Goal: Information Seeking & Learning: Check status

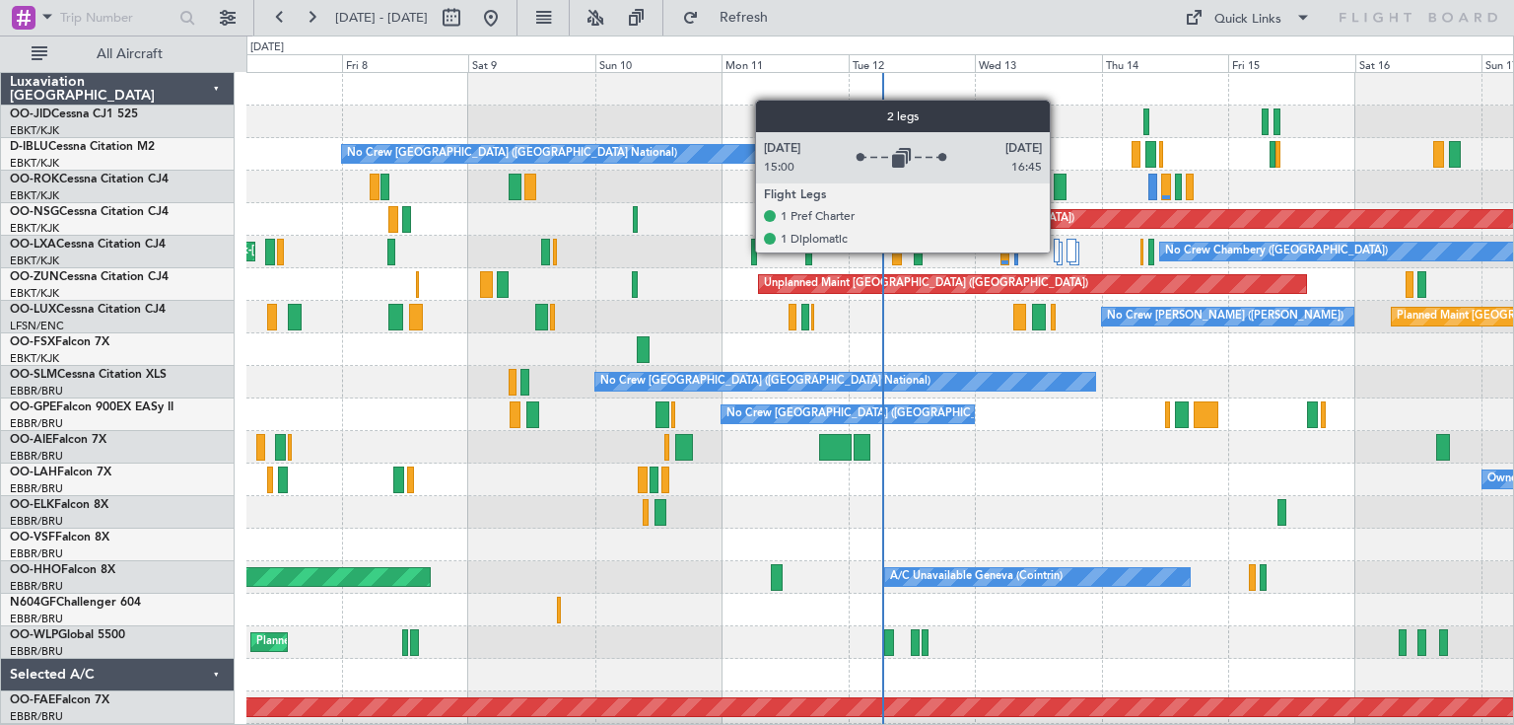
click at [1059, 251] on div at bounding box center [1057, 251] width 7 height 24
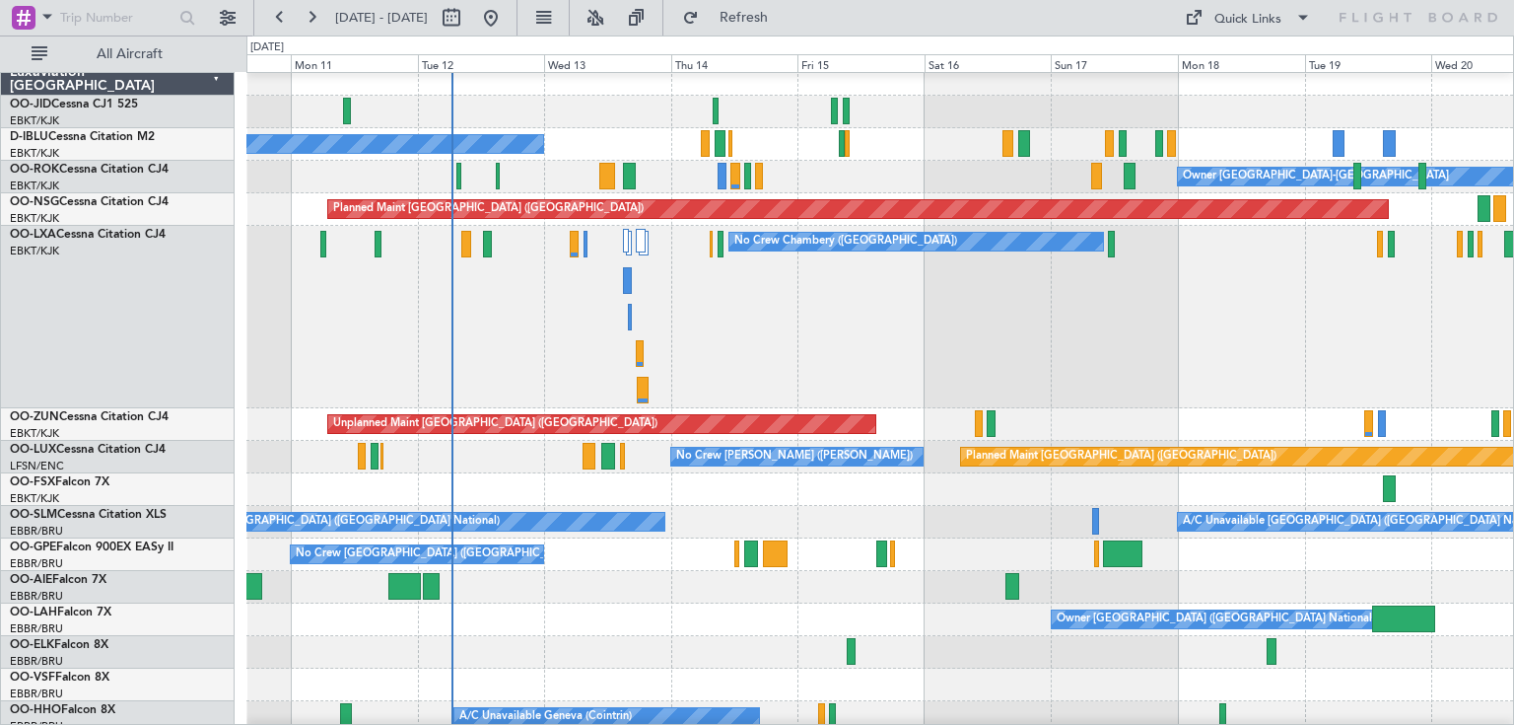
click at [801, 310] on div "No Crew Chambery ([GEOGRAPHIC_DATA])" at bounding box center [879, 317] width 1267 height 182
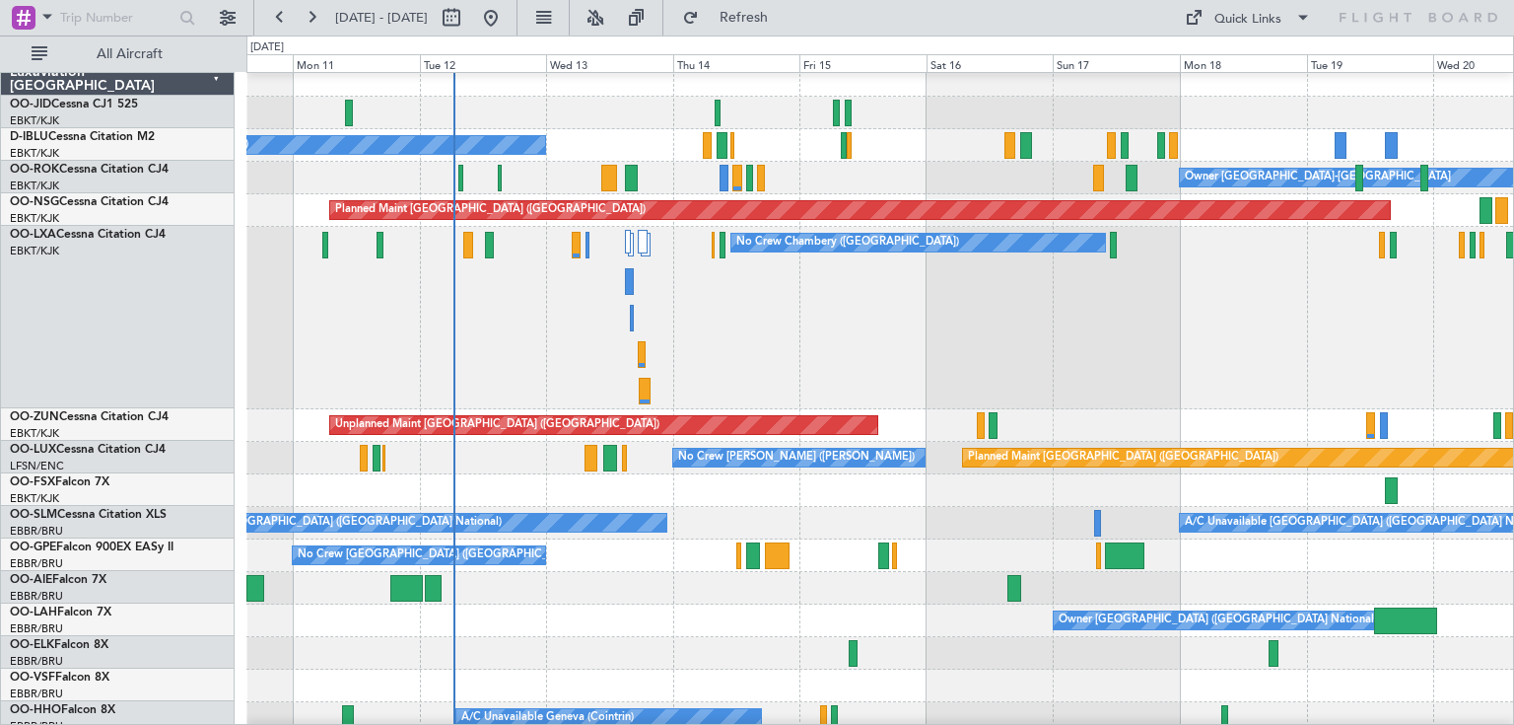
scroll to position [8, 0]
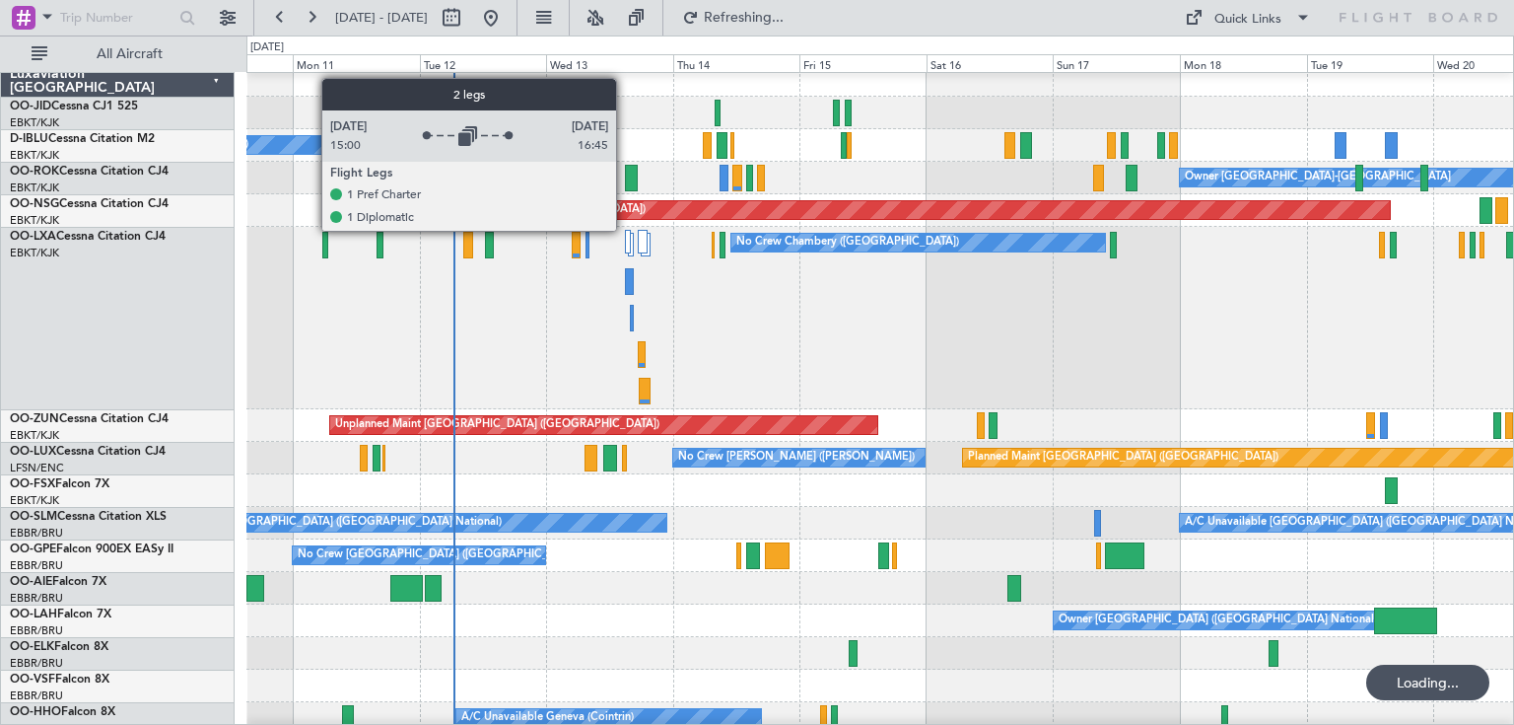
click at [625, 230] on div at bounding box center [628, 242] width 7 height 24
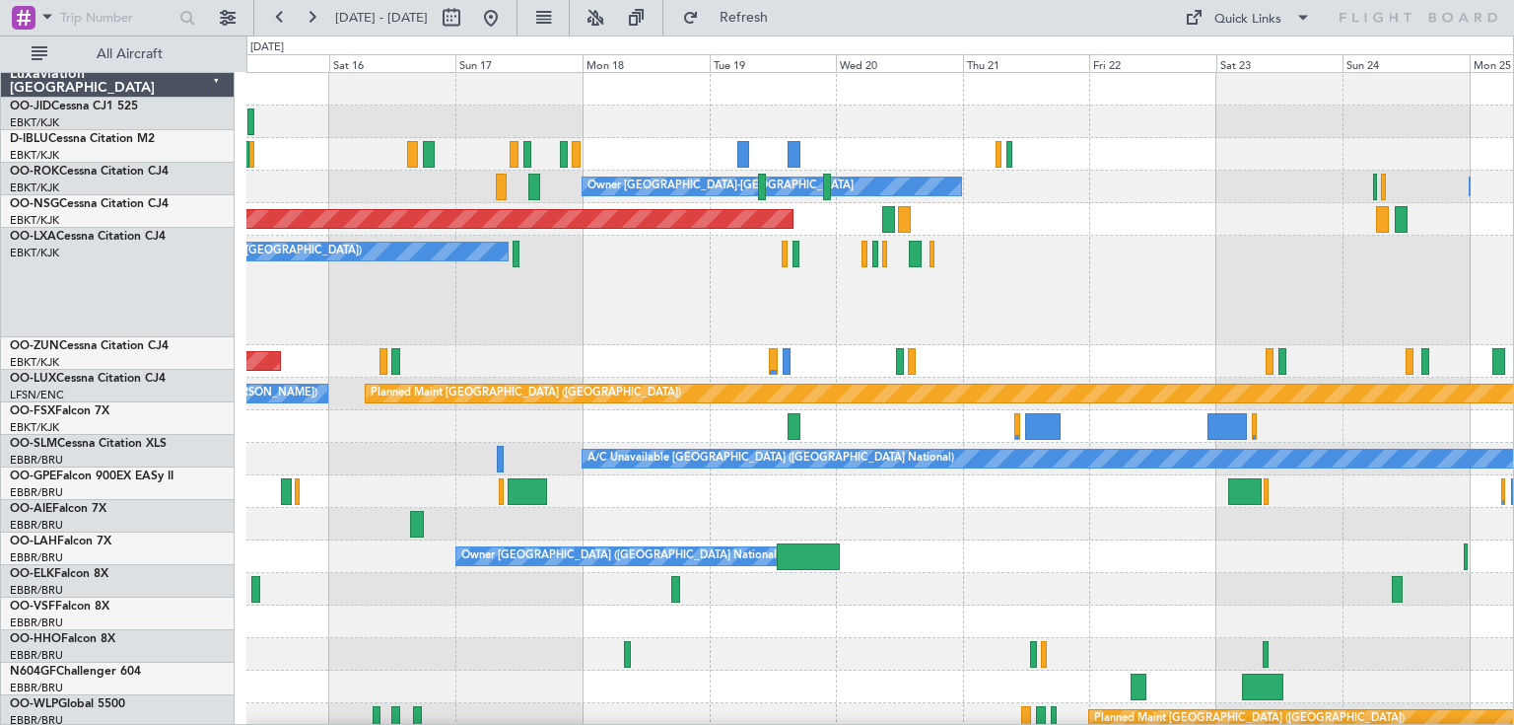
scroll to position [0, 0]
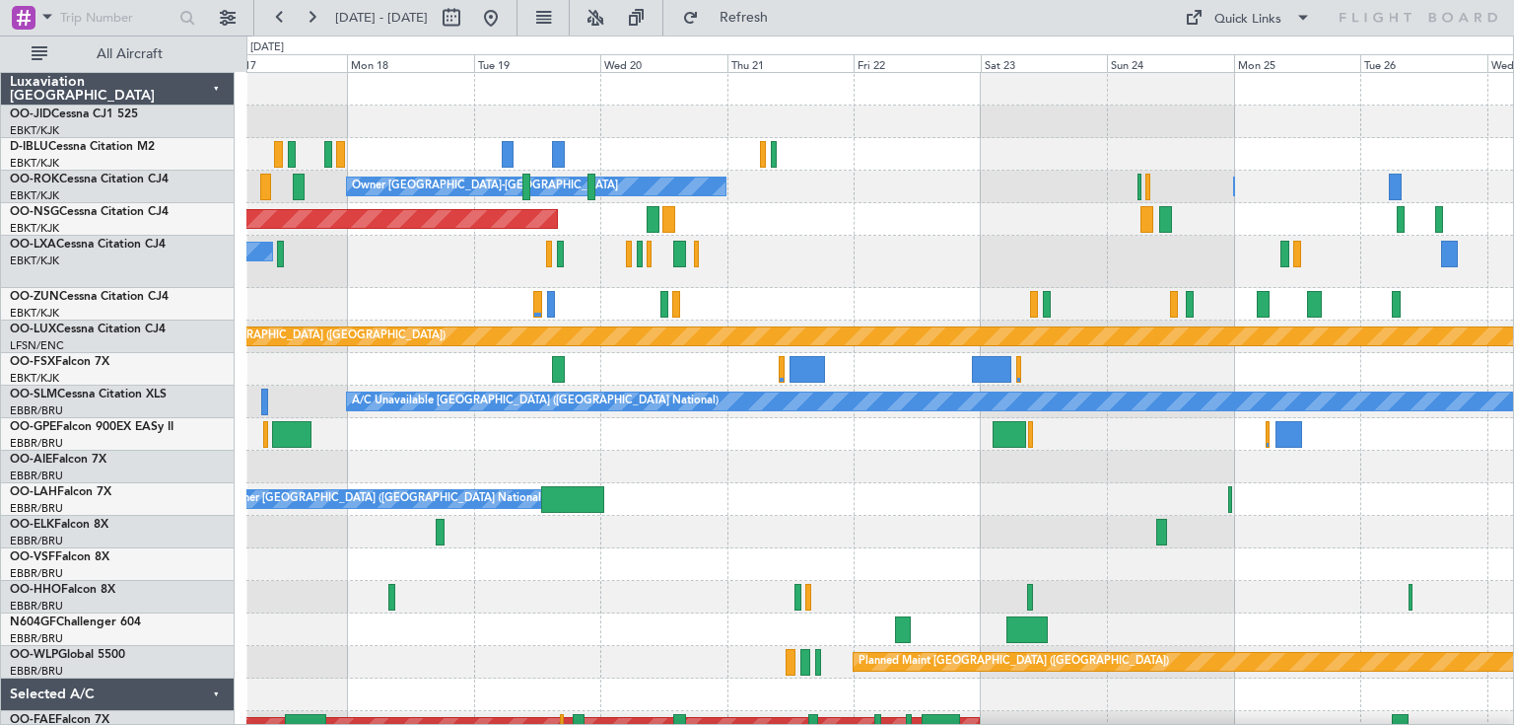
click at [822, 236] on div "Owner [GEOGRAPHIC_DATA]-[GEOGRAPHIC_DATA] Owner [GEOGRAPHIC_DATA]-[GEOGRAPHIC_D…" at bounding box center [879, 424] width 1267 height 703
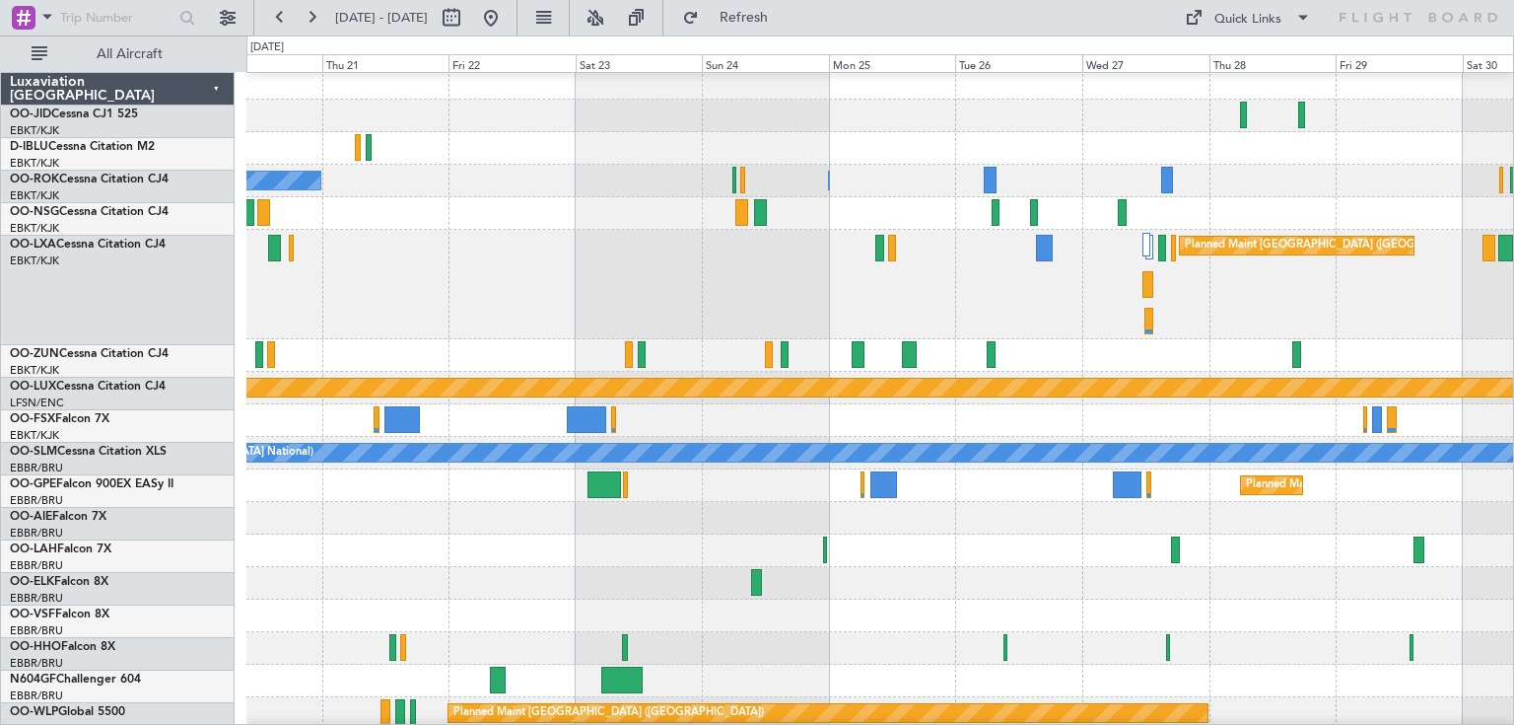
click at [762, 246] on div "Planned Maint [GEOGRAPHIC_DATA] ([GEOGRAPHIC_DATA] National)" at bounding box center [879, 284] width 1267 height 109
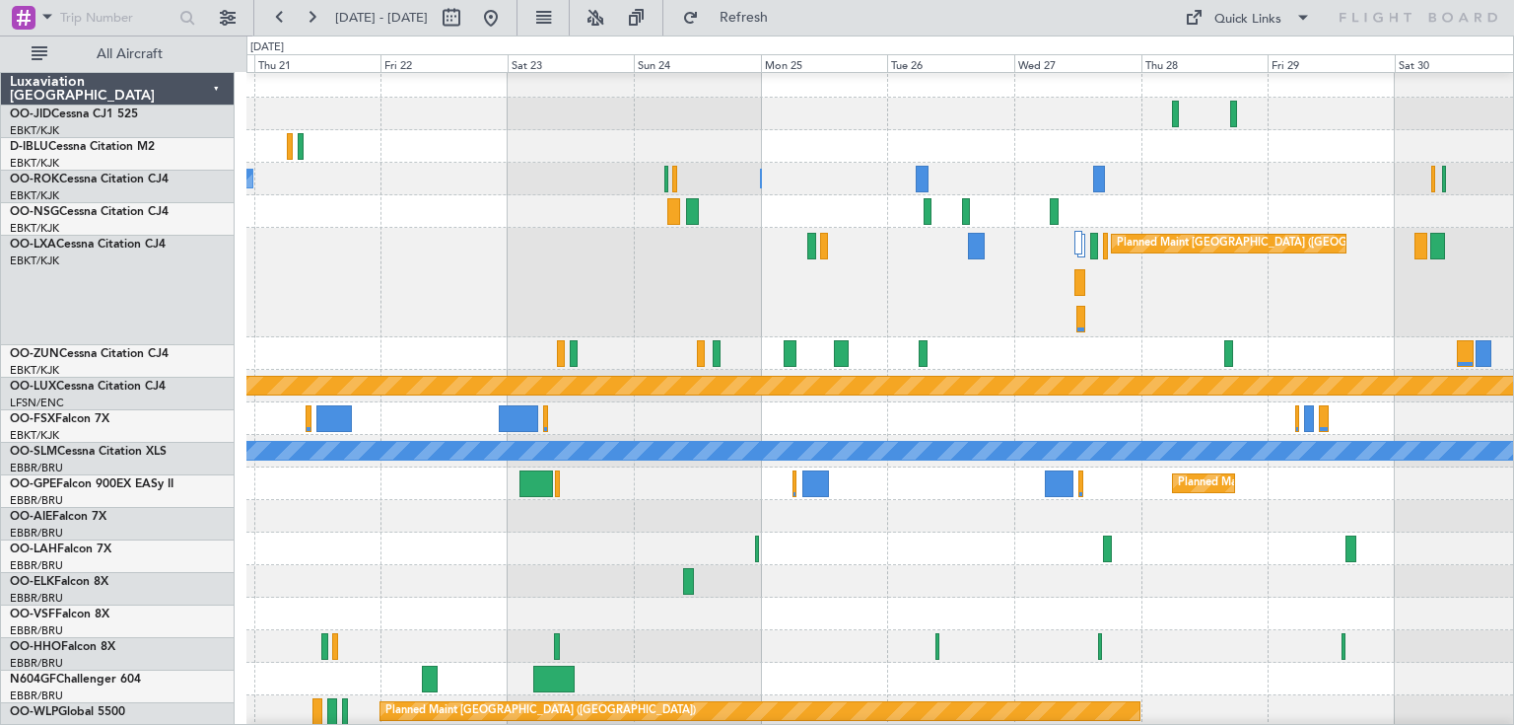
scroll to position [8, 0]
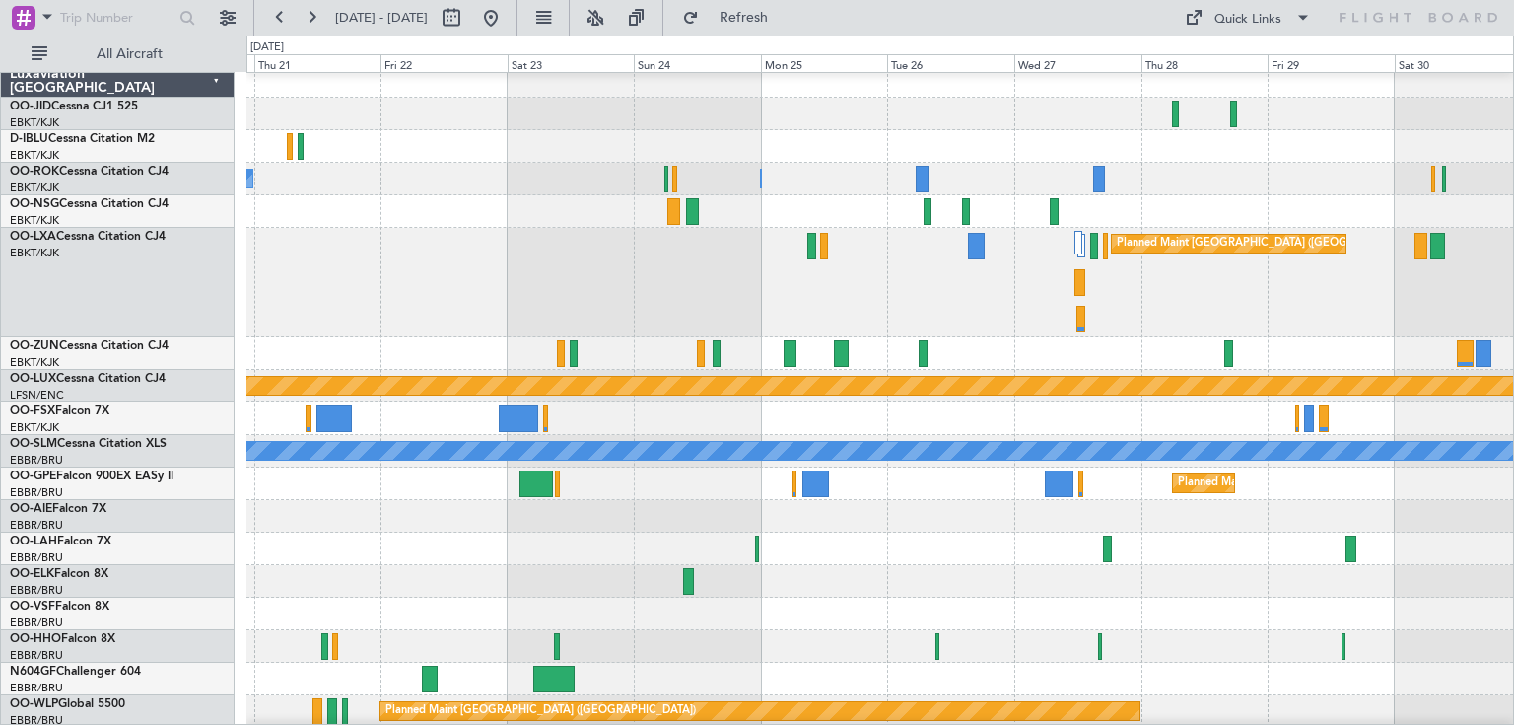
click at [637, 248] on div "Planned Maint [GEOGRAPHIC_DATA] ([GEOGRAPHIC_DATA] National)" at bounding box center [879, 282] width 1267 height 109
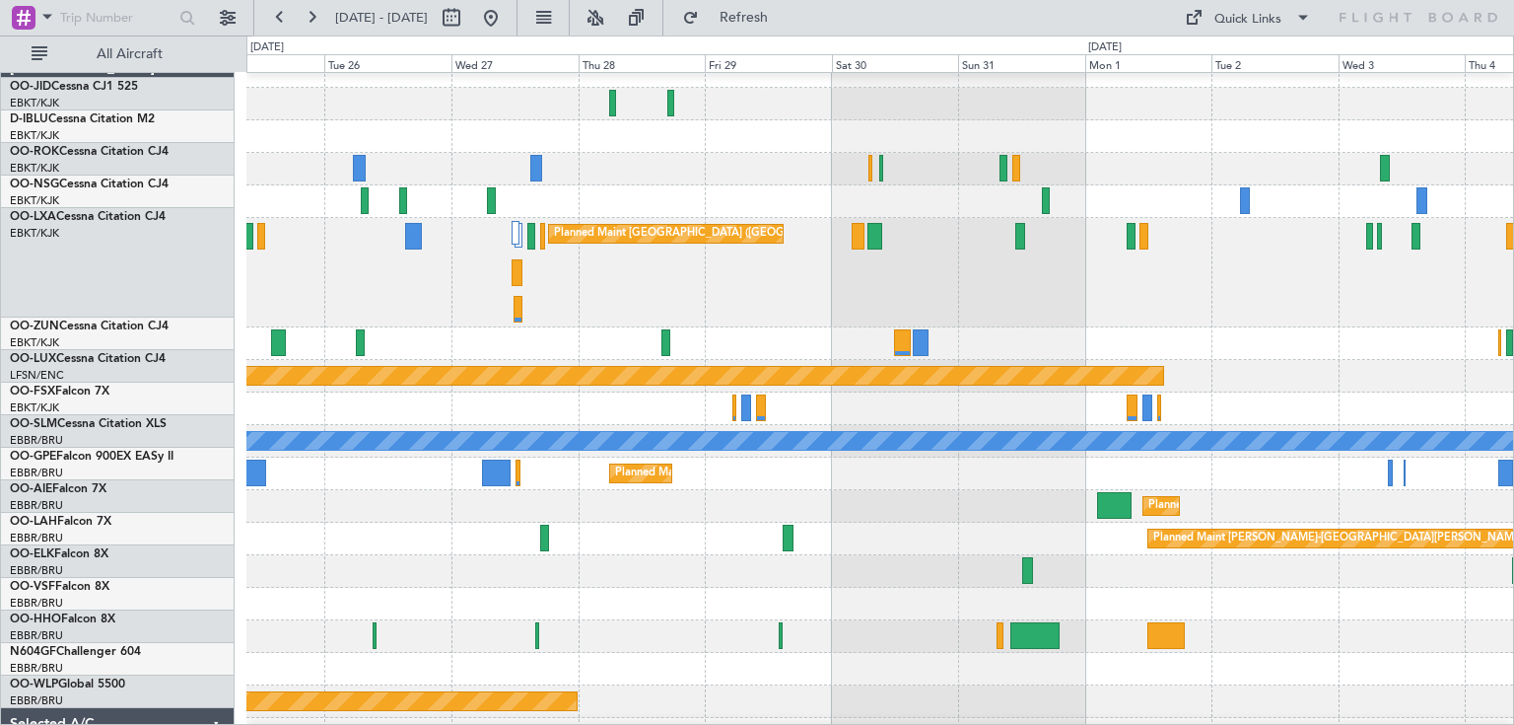
scroll to position [18, 0]
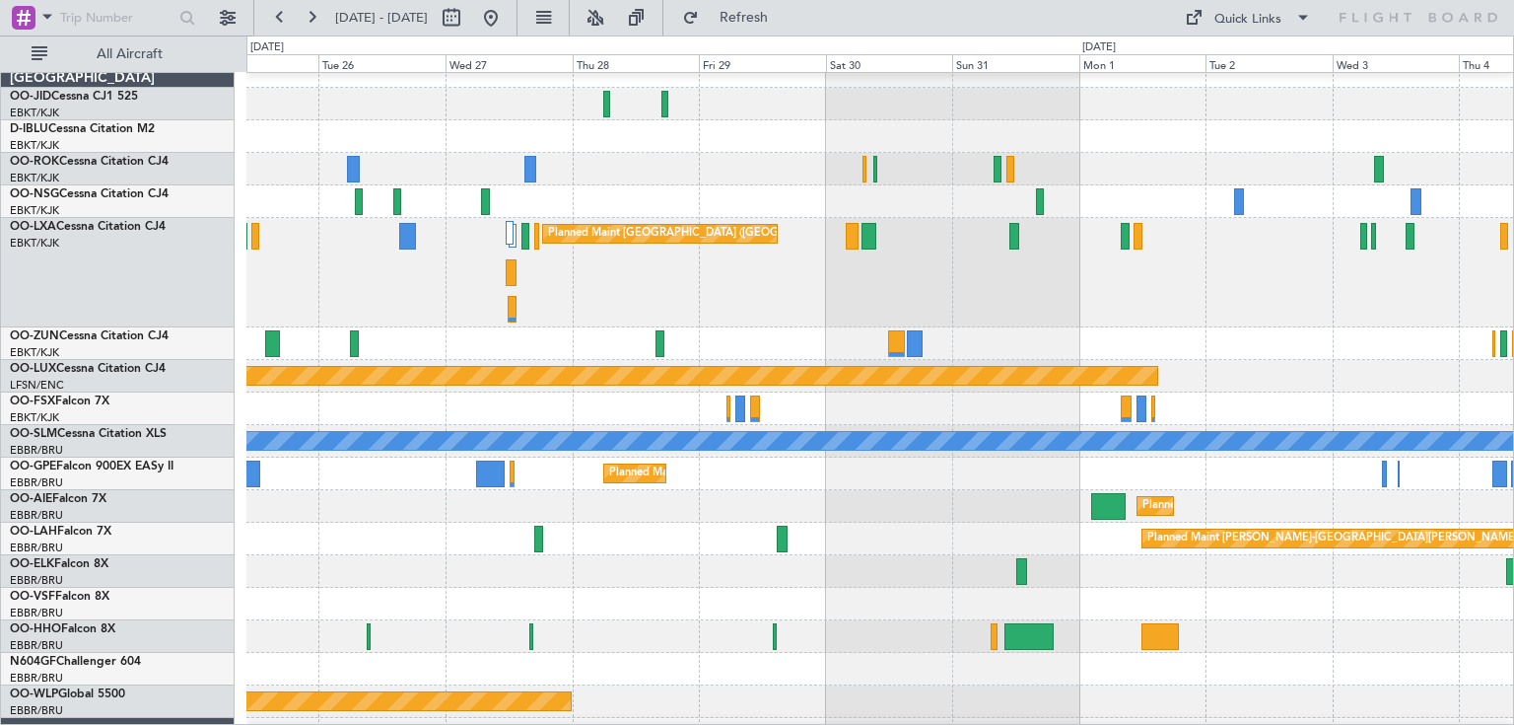
click at [1001, 291] on div "Planned Maint [GEOGRAPHIC_DATA] ([GEOGRAPHIC_DATA] National)" at bounding box center [879, 272] width 1267 height 109
click at [803, 291] on div "Planned Maint [GEOGRAPHIC_DATA] ([GEOGRAPHIC_DATA] National)" at bounding box center [879, 272] width 1267 height 109
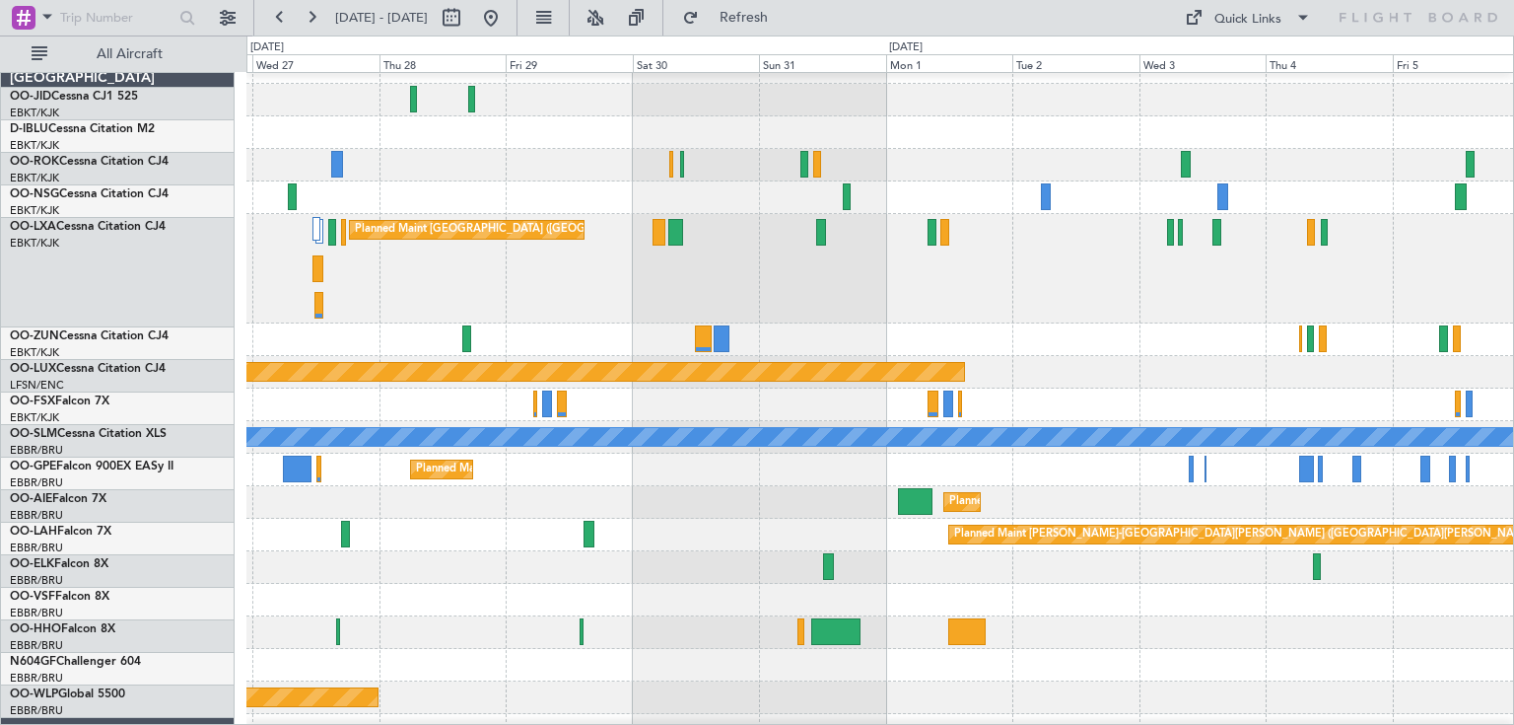
scroll to position [22, 0]
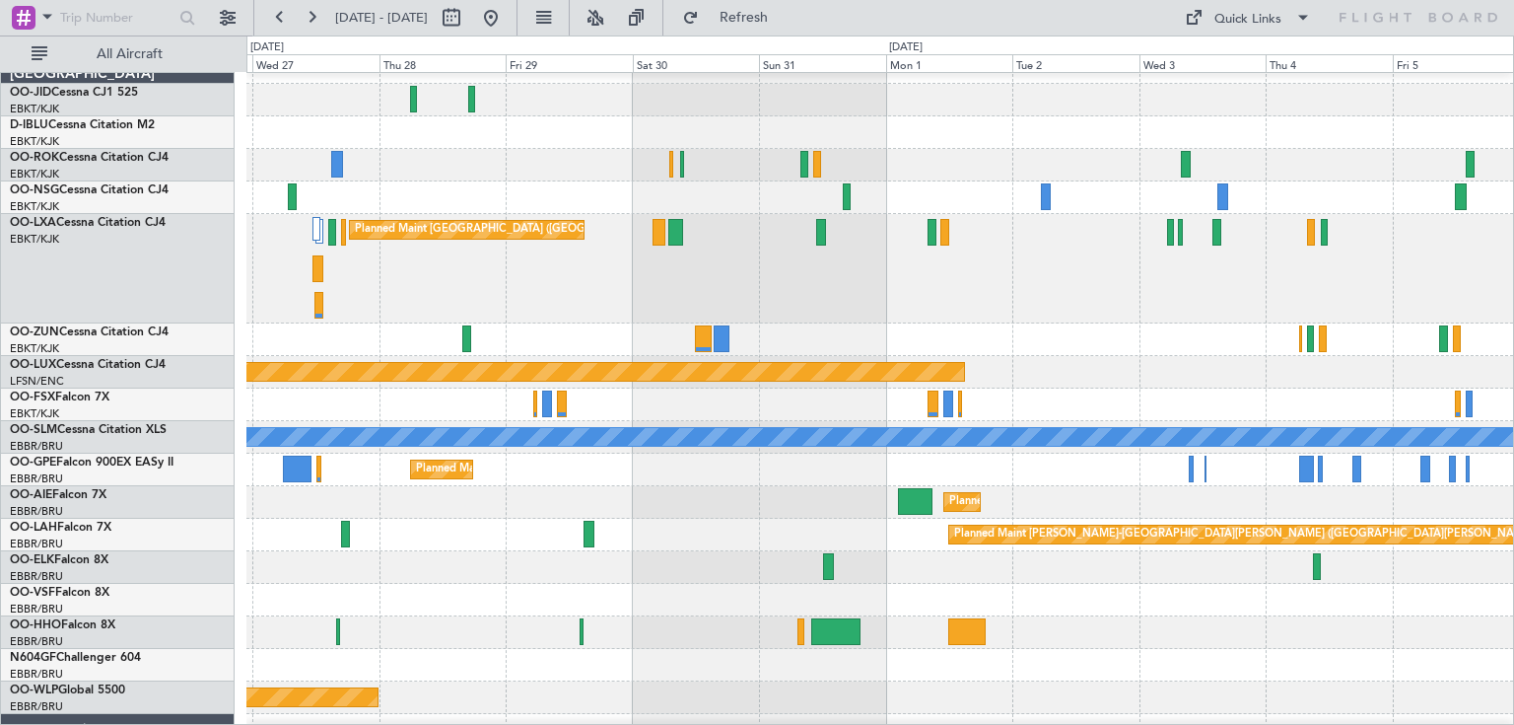
click at [769, 296] on div "Planned Maint [GEOGRAPHIC_DATA] ([GEOGRAPHIC_DATA] National)" at bounding box center [879, 268] width 1267 height 109
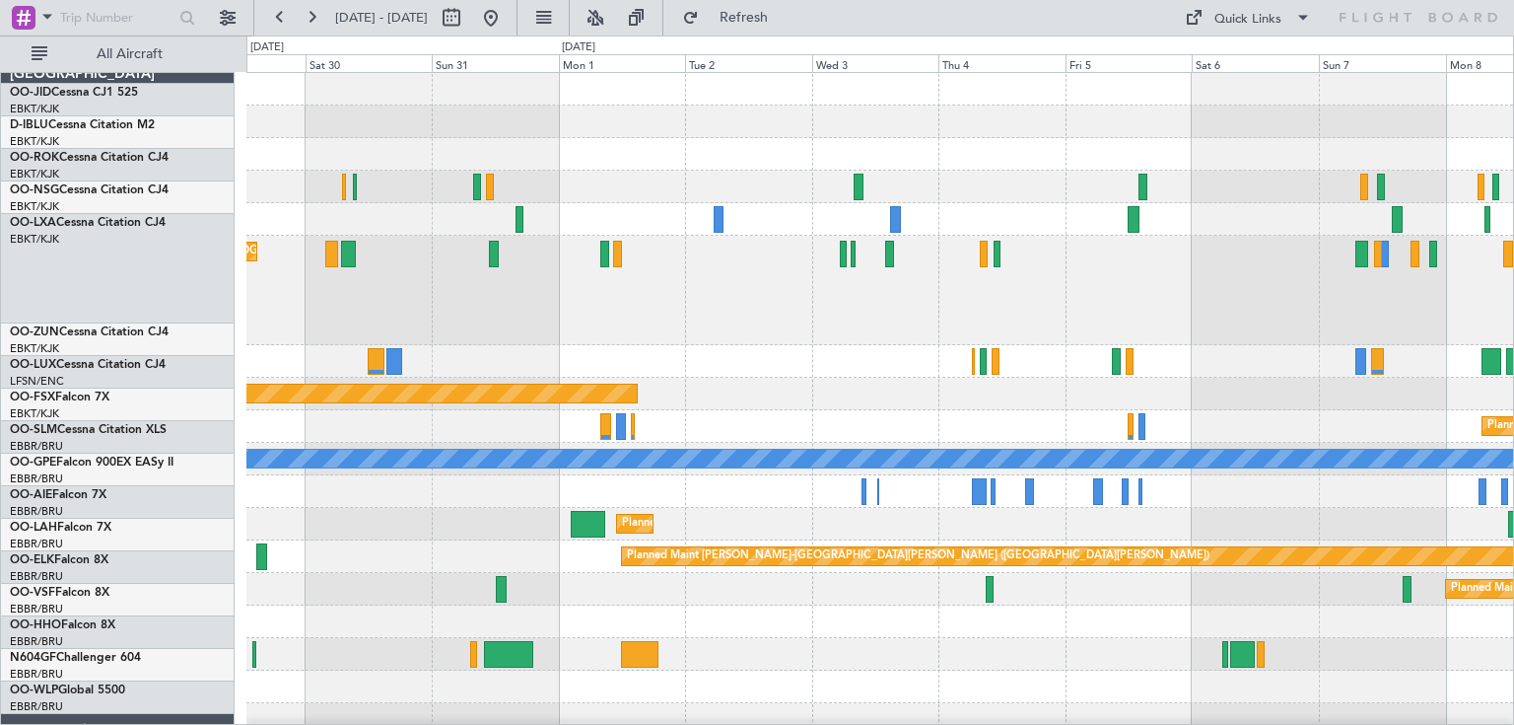
scroll to position [0, 0]
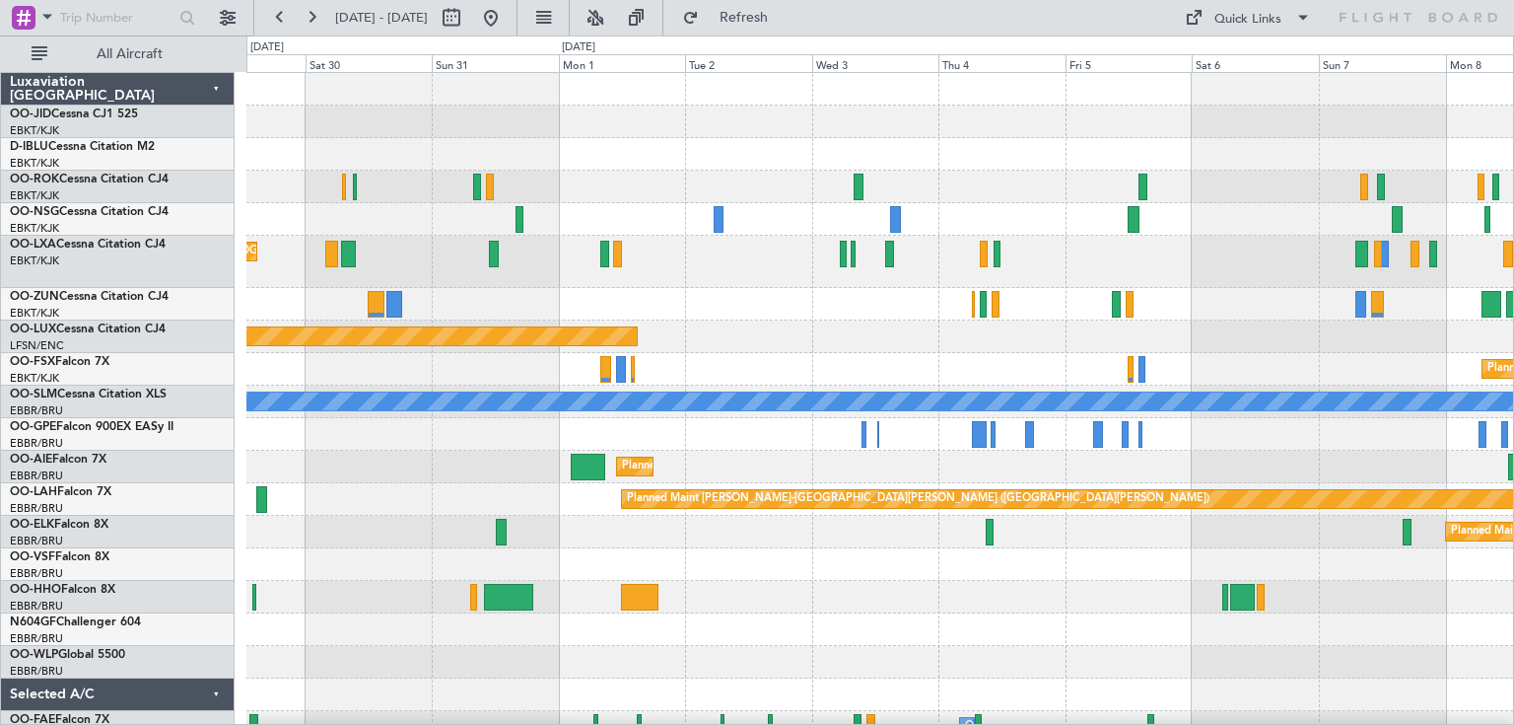
click at [668, 301] on div at bounding box center [879, 304] width 1267 height 33
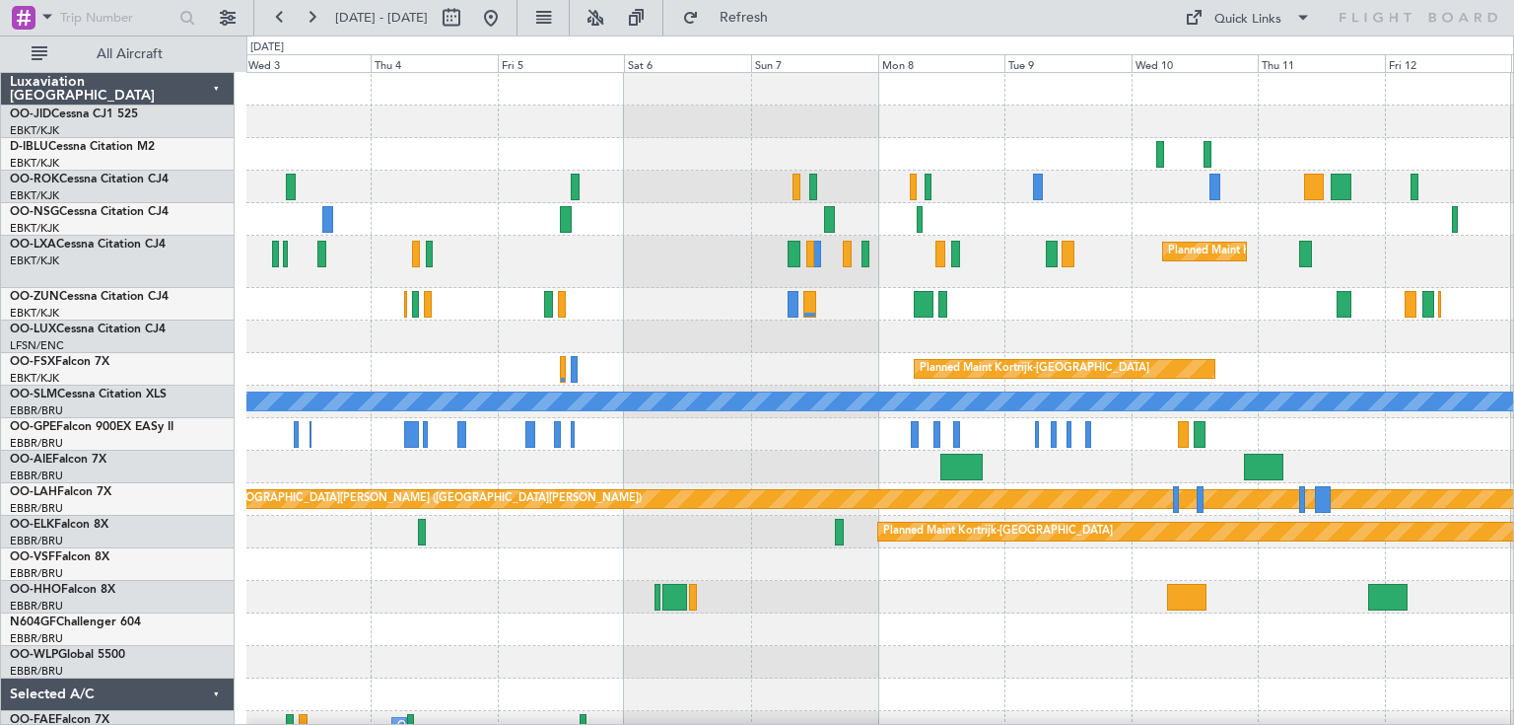
click at [915, 304] on div at bounding box center [879, 304] width 1267 height 33
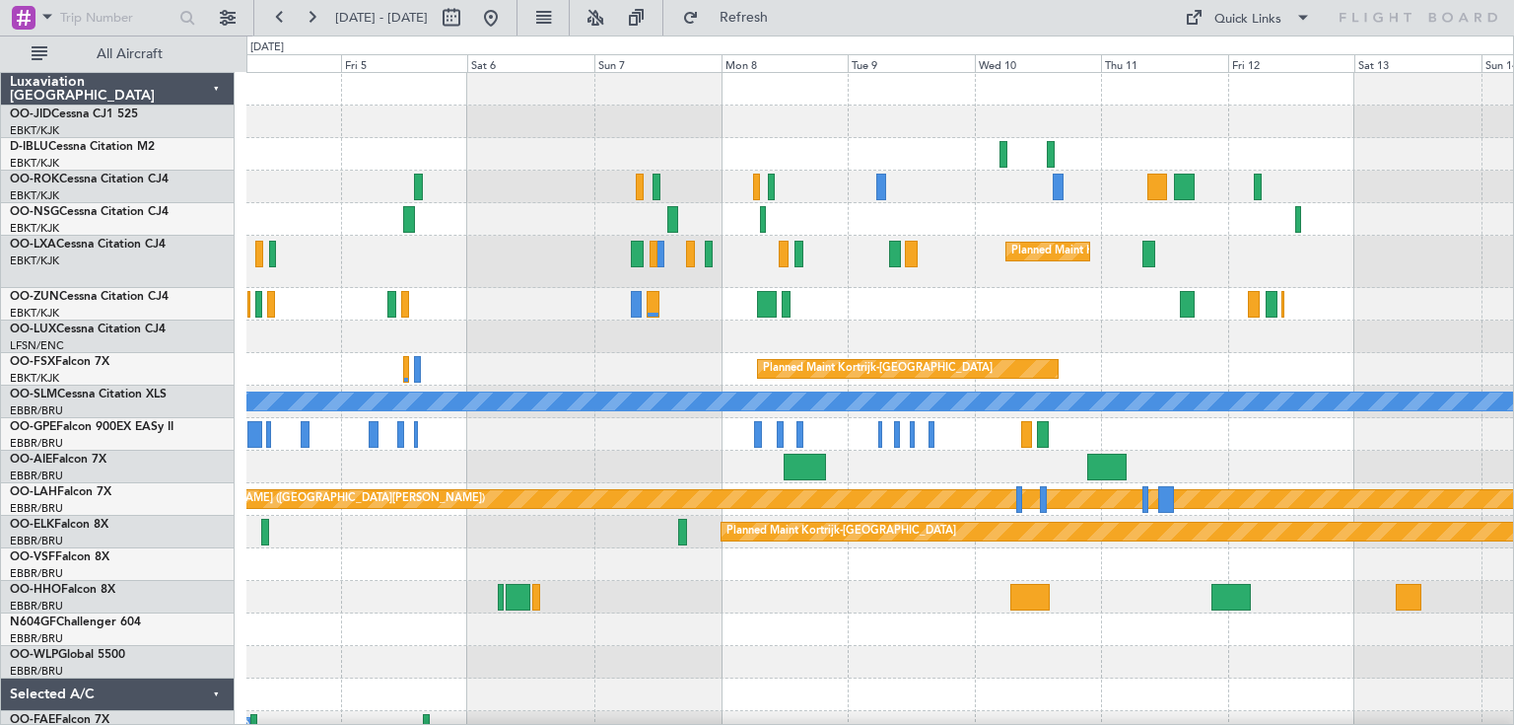
click at [1098, 343] on div at bounding box center [879, 336] width 1267 height 33
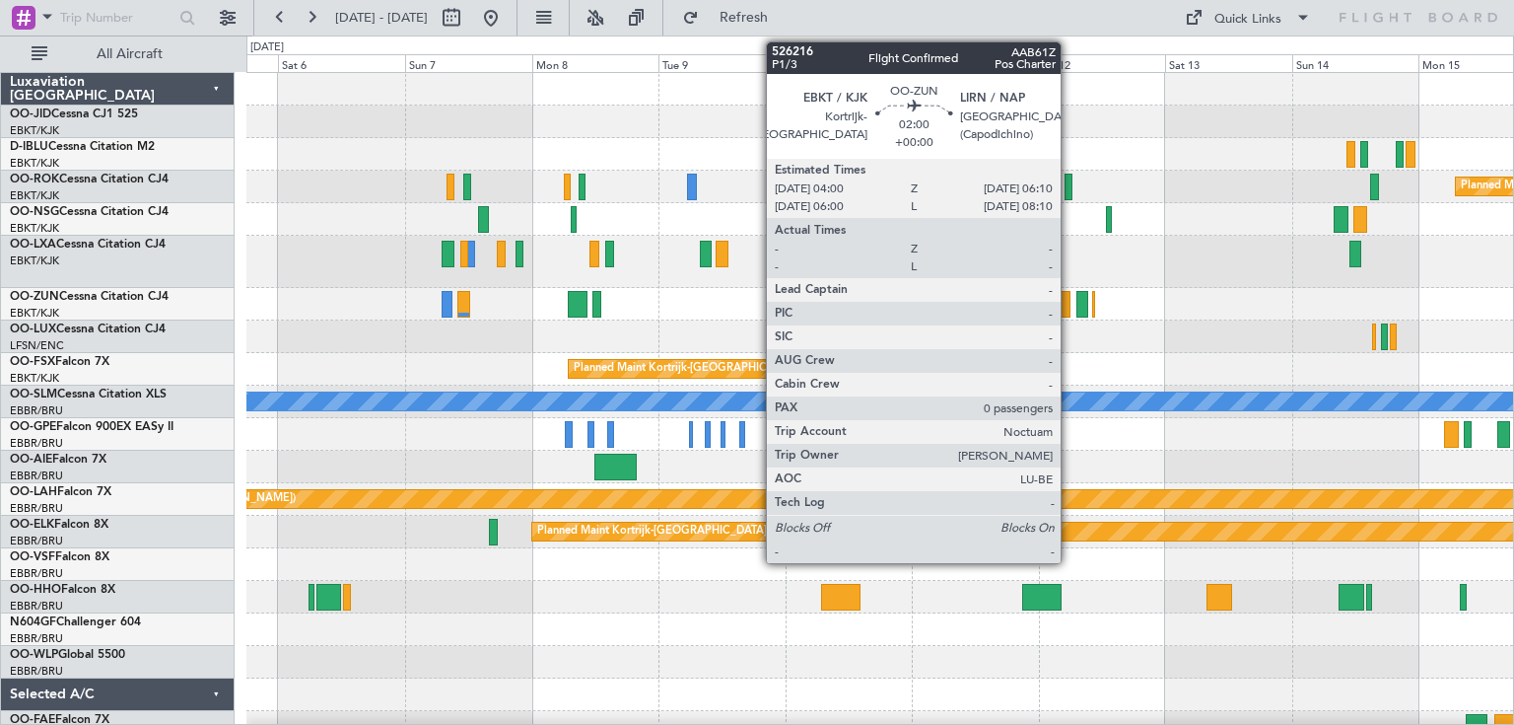
click at [992, 308] on div at bounding box center [879, 304] width 1267 height 33
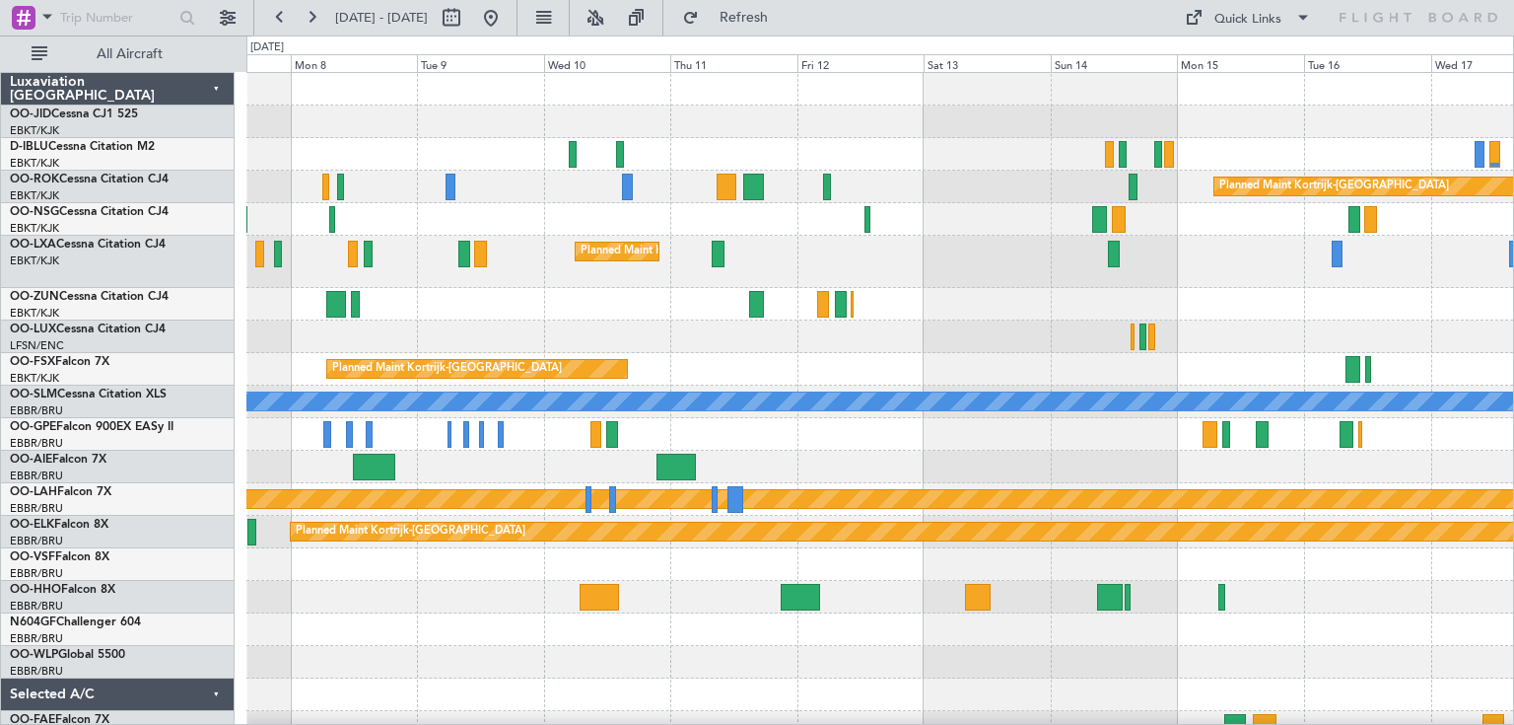
click at [1011, 316] on div "Planned Maint Kortrijk-[GEOGRAPHIC_DATA]" at bounding box center [879, 304] width 1267 height 33
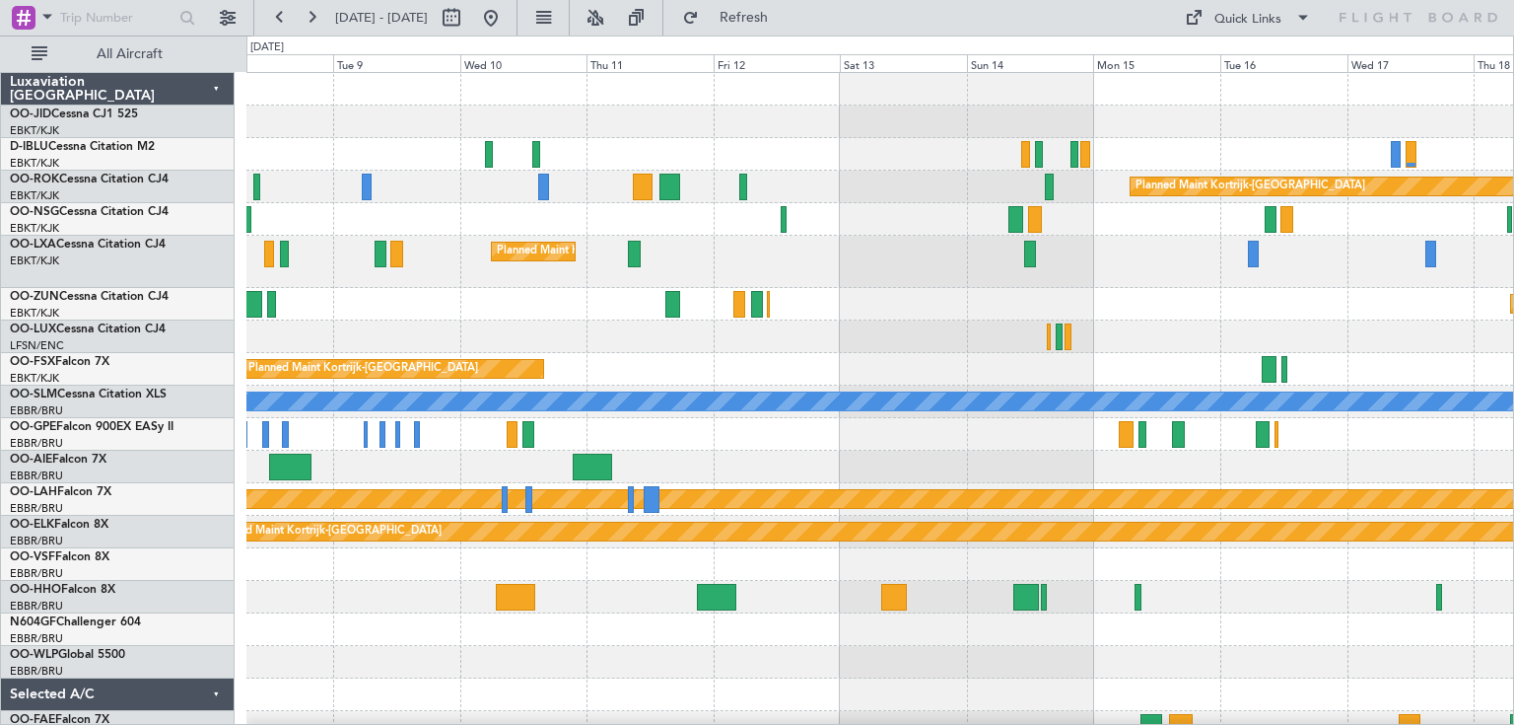
click at [976, 280] on div "Planned Maint Kortrijk-[GEOGRAPHIC_DATA]" at bounding box center [879, 262] width 1267 height 52
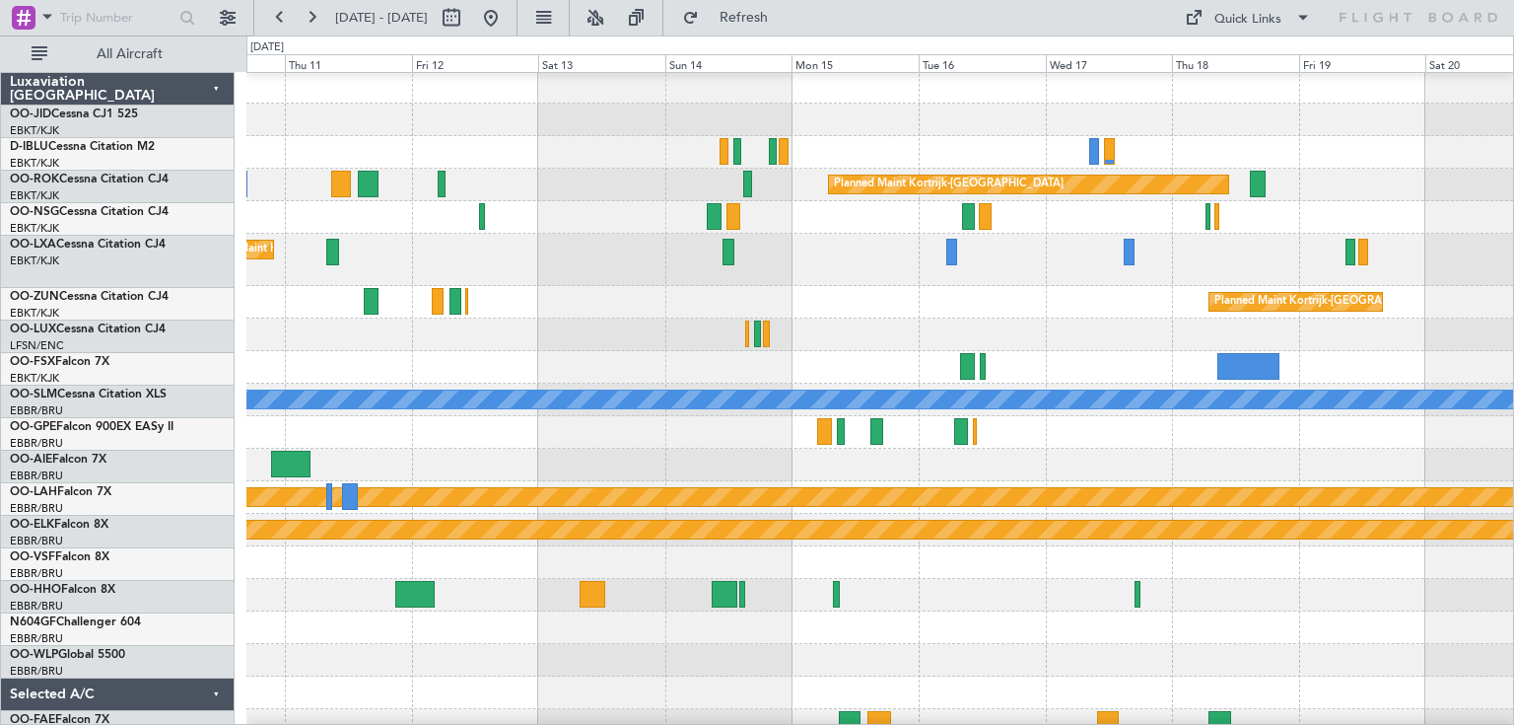
scroll to position [2, 0]
click at [798, 306] on div "Planned Maint Kortrijk-[GEOGRAPHIC_DATA]" at bounding box center [879, 302] width 1267 height 33
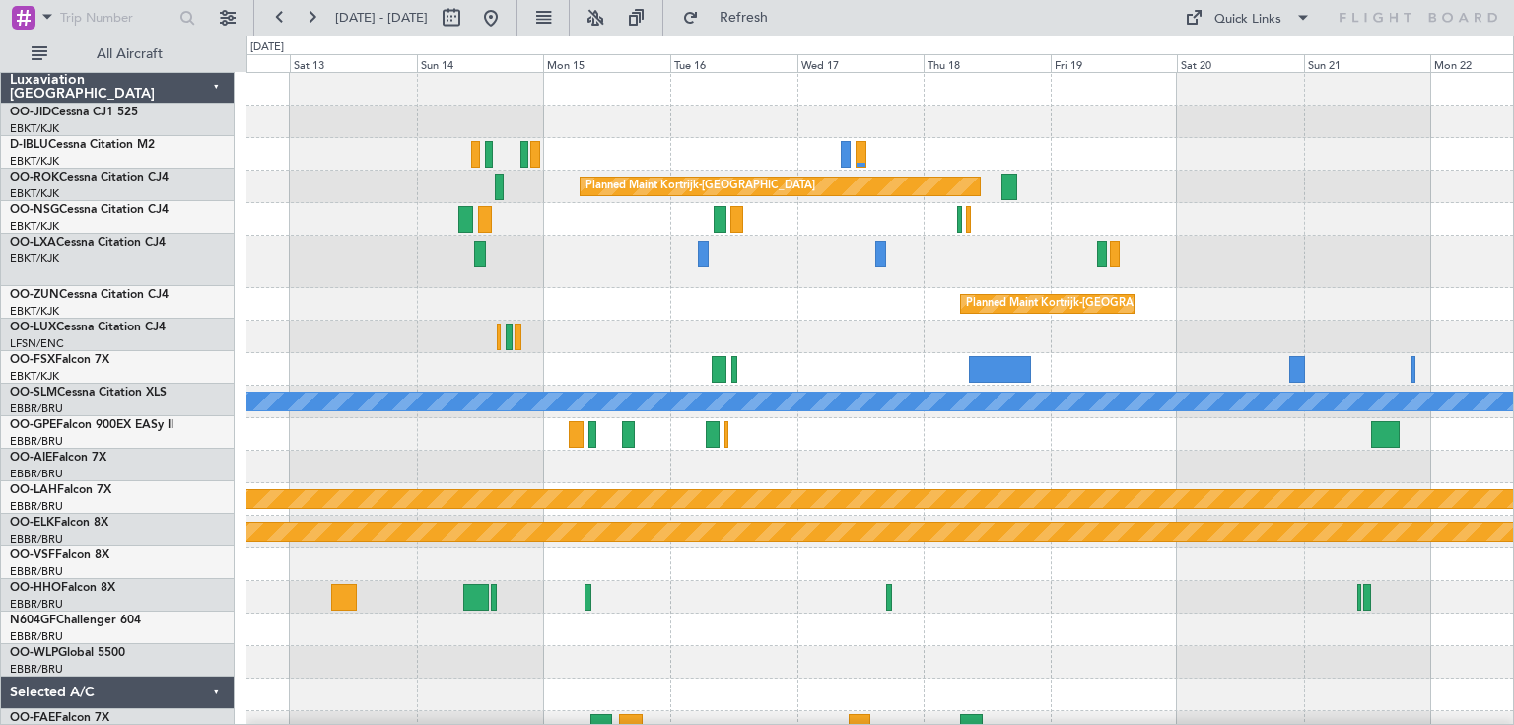
scroll to position [0, 0]
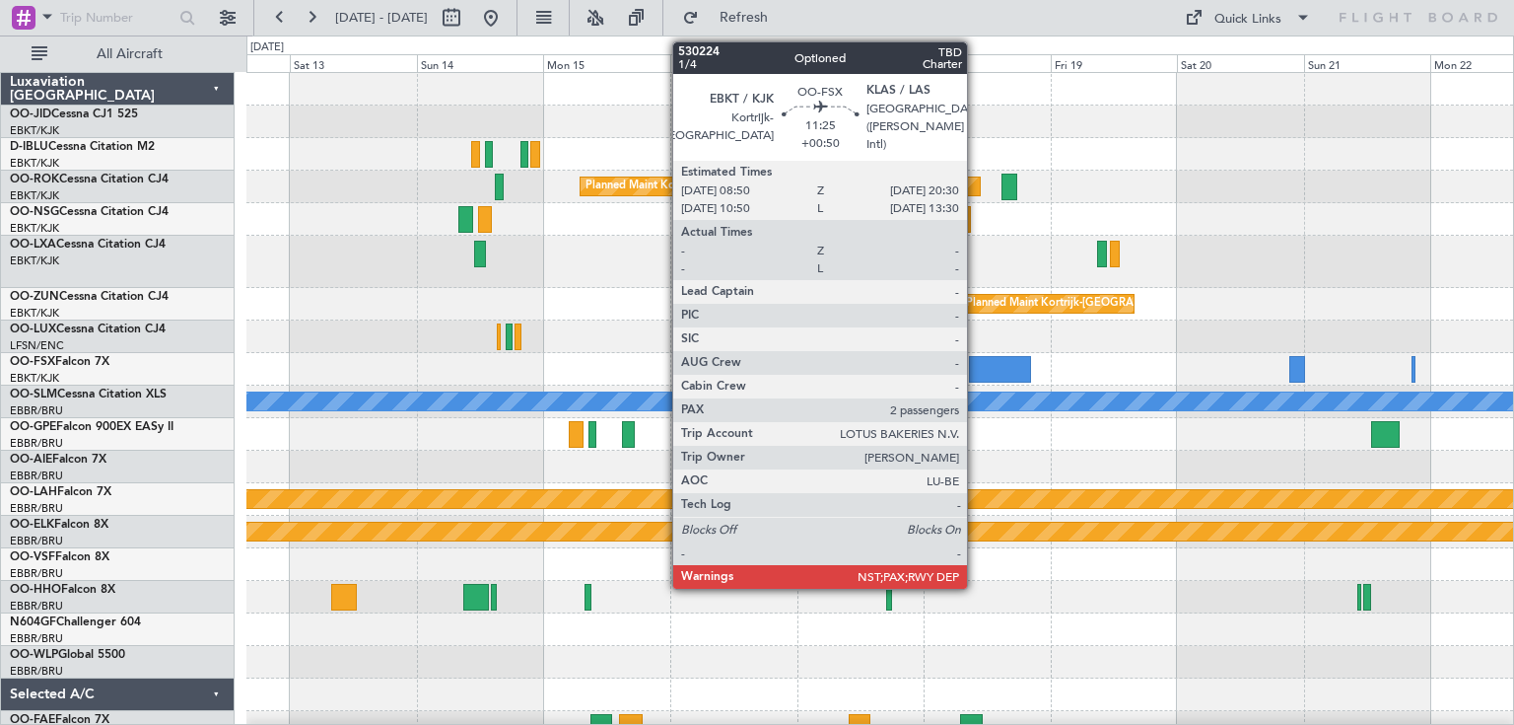
click at [976, 372] on div at bounding box center [1000, 369] width 62 height 27
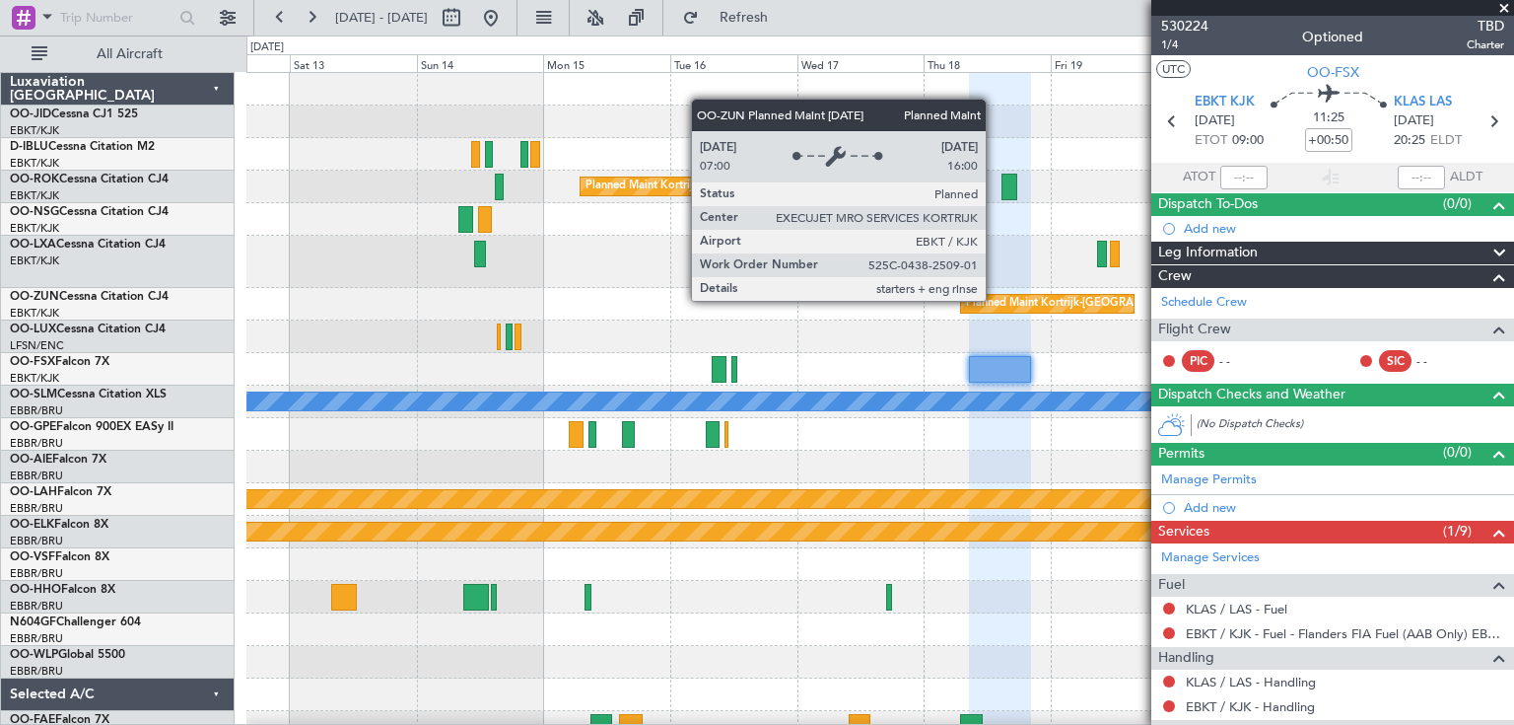
click at [995, 300] on div "Planned Maint Kortrijk-[GEOGRAPHIC_DATA]" at bounding box center [1081, 304] width 230 height 30
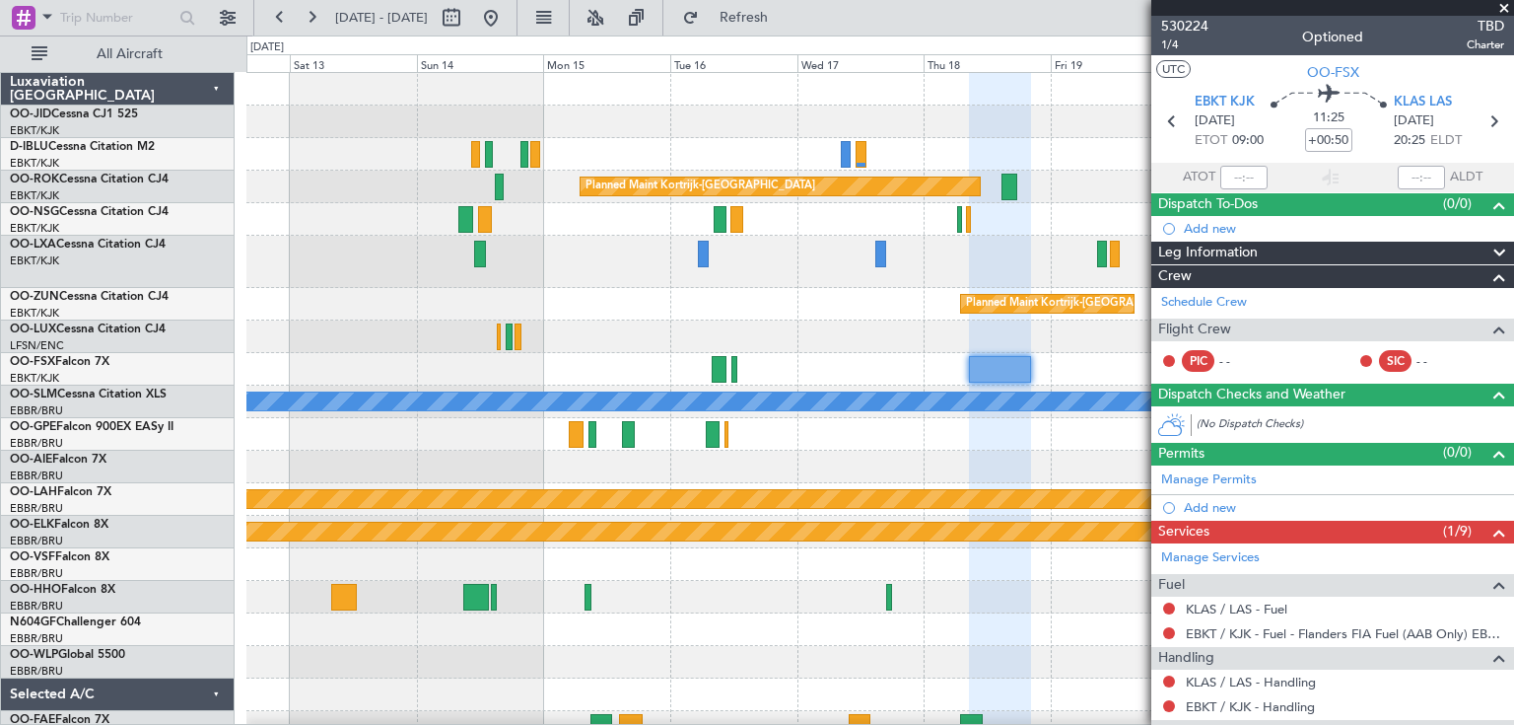
click at [1510, 1] on span at bounding box center [1504, 9] width 20 height 18
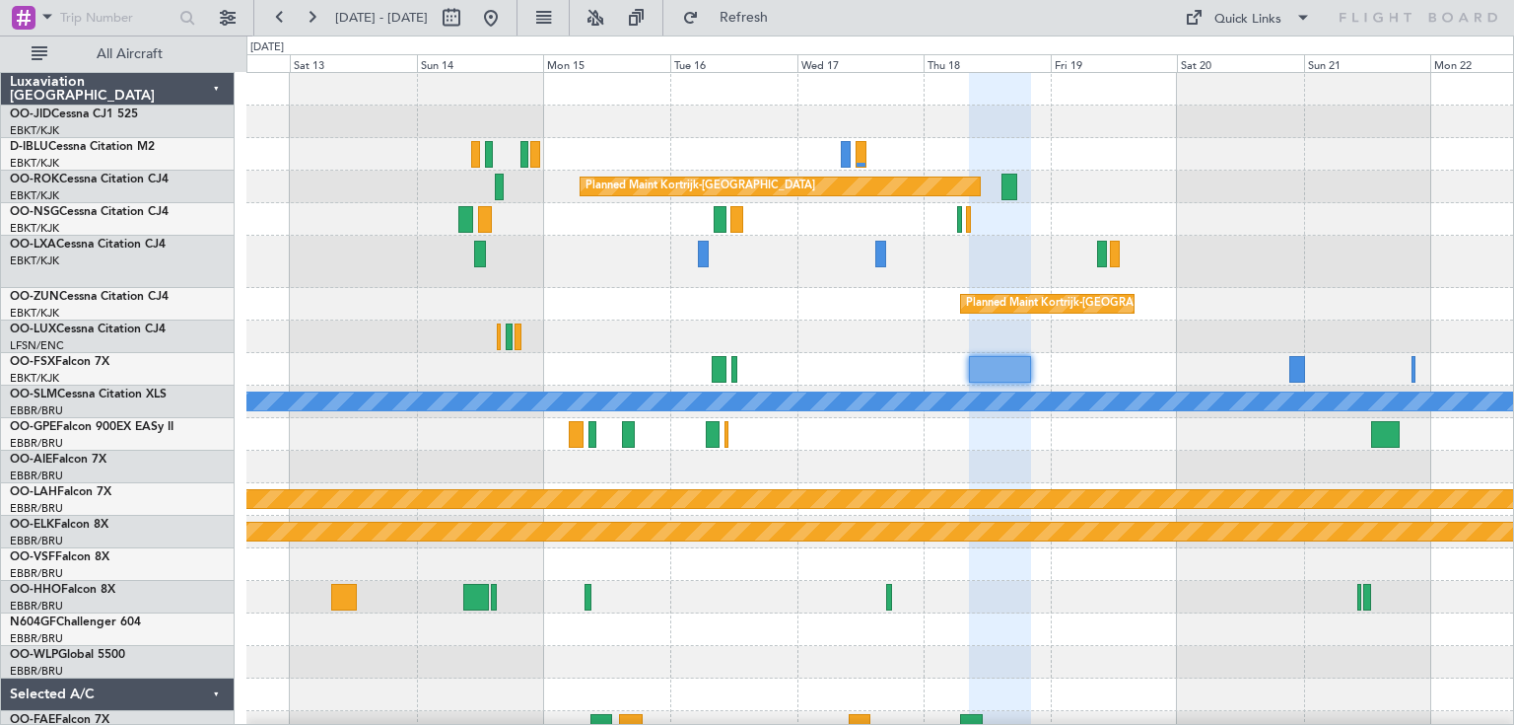
type input "0"
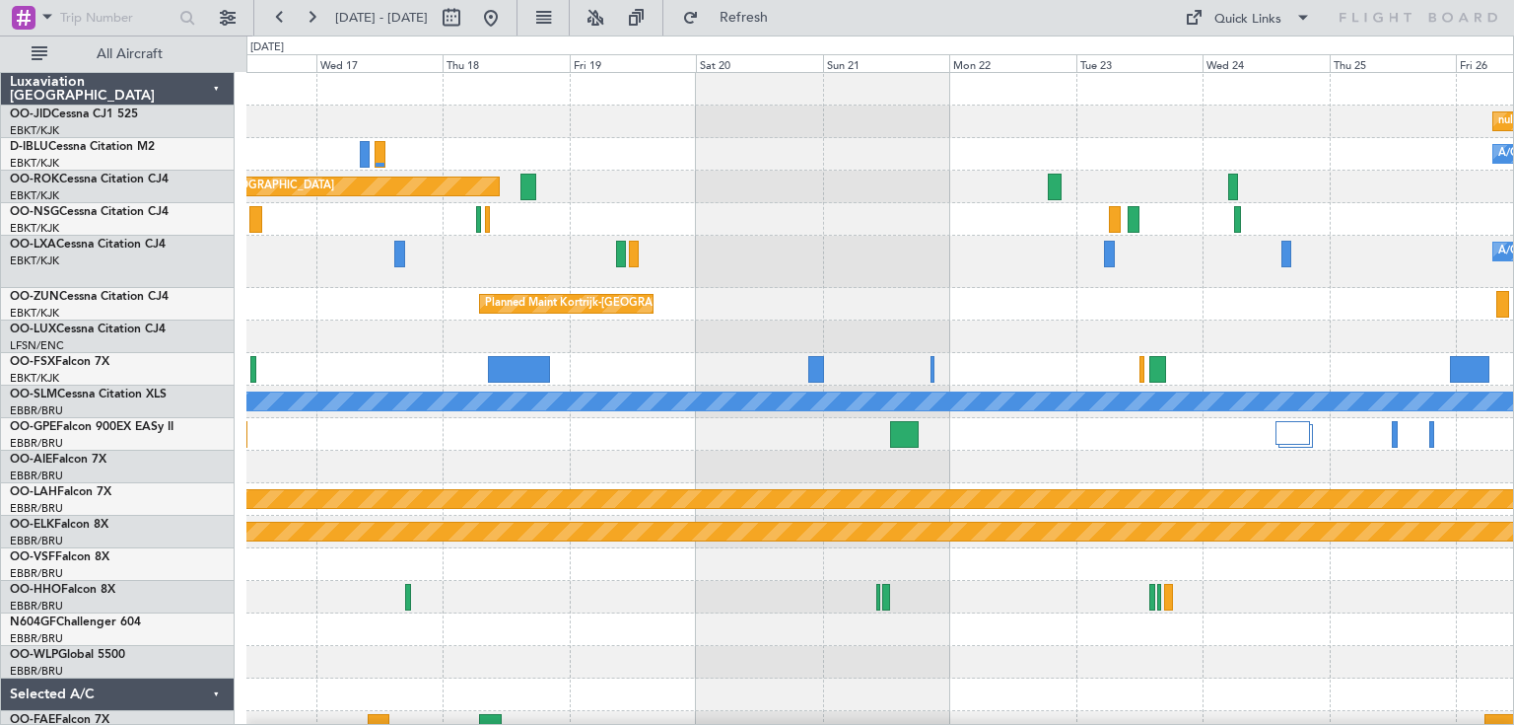
click at [762, 271] on div "A/C Unavailable [GEOGRAPHIC_DATA] ([GEOGRAPHIC_DATA] National)" at bounding box center [879, 262] width 1267 height 52
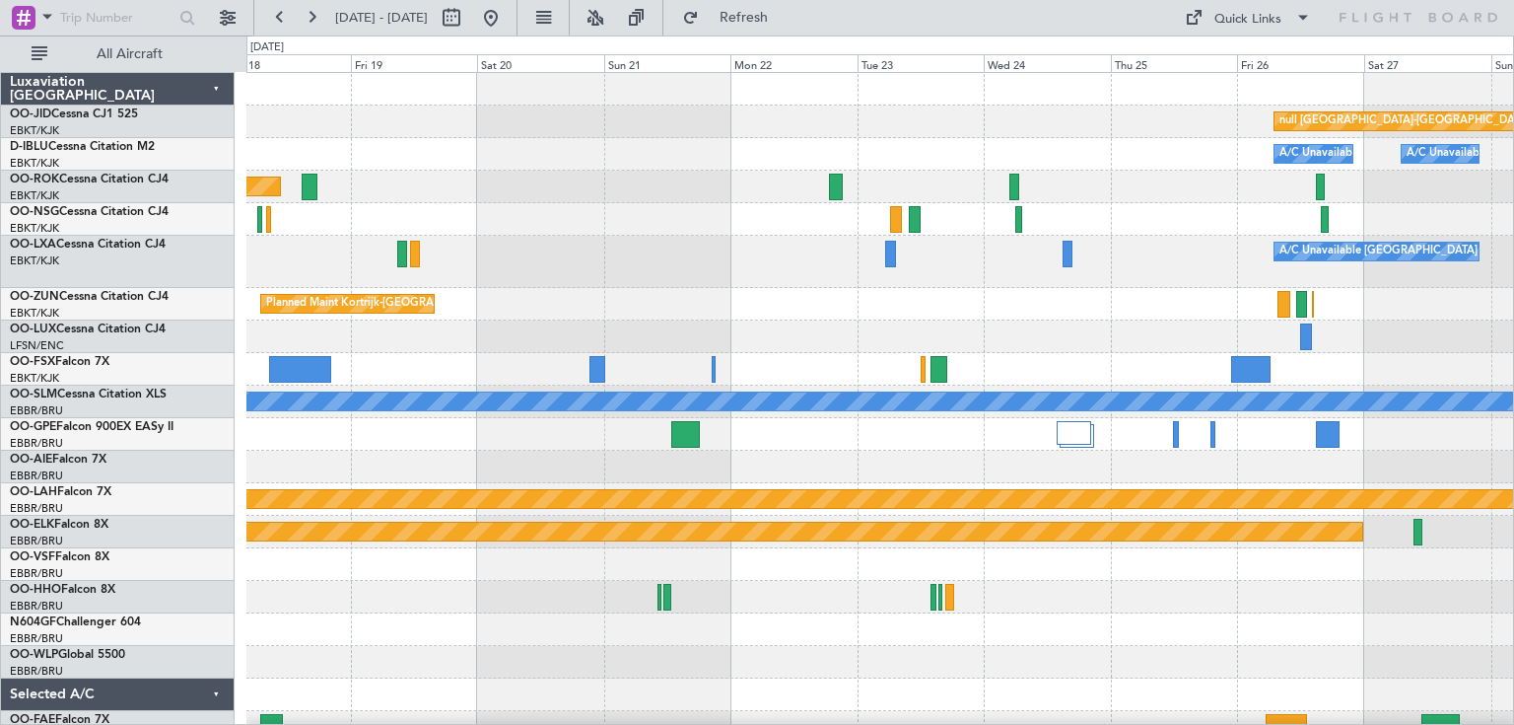
click at [894, 221] on div at bounding box center [896, 219] width 12 height 27
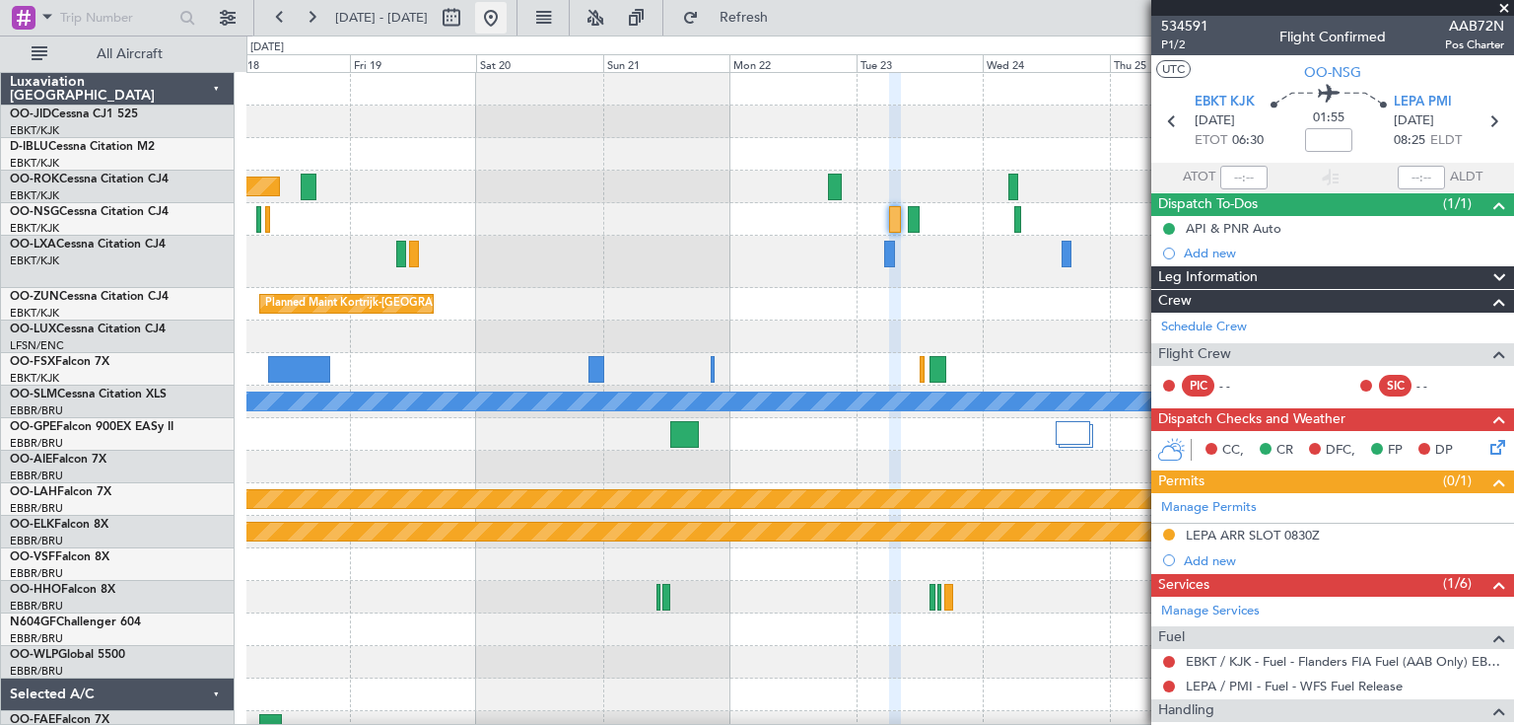
click at [507, 18] on button at bounding box center [491, 18] width 32 height 32
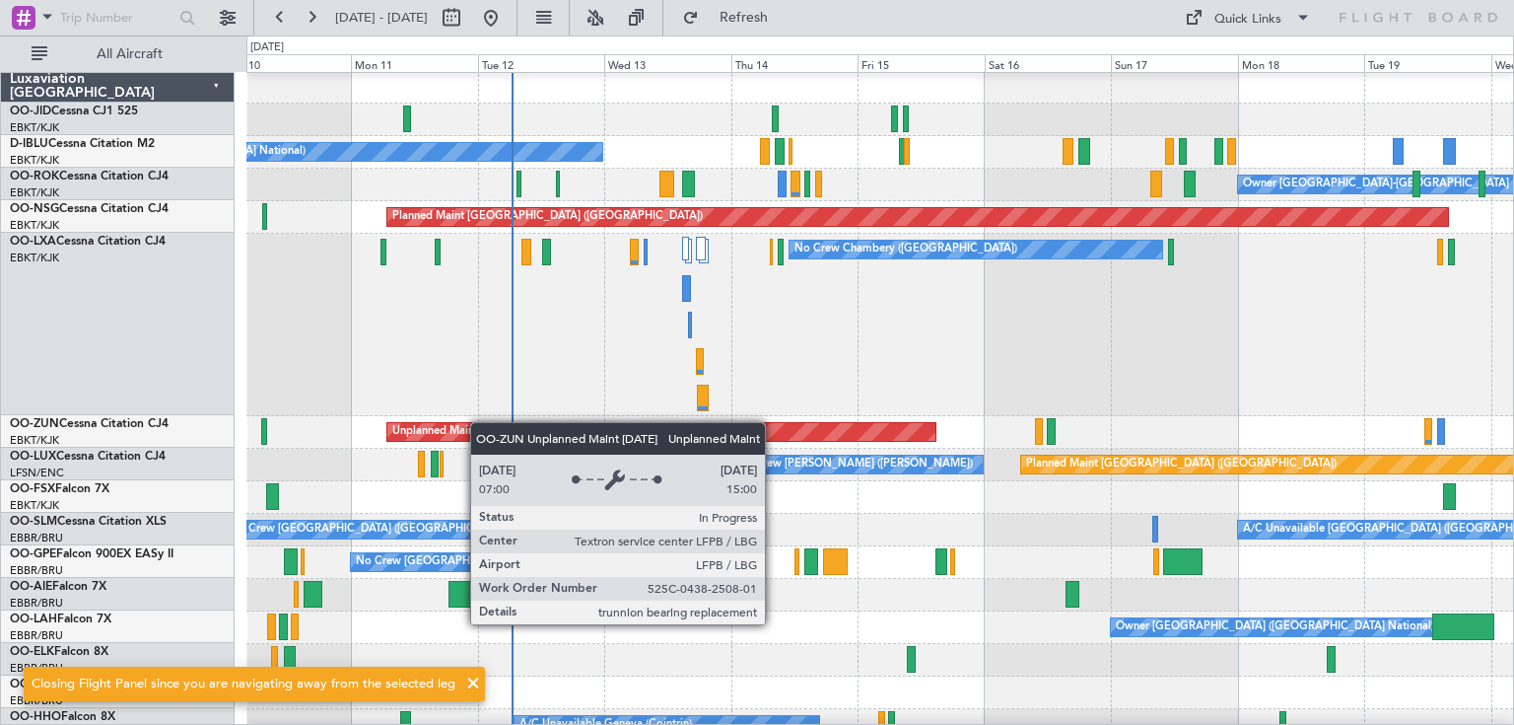
scroll to position [2, 0]
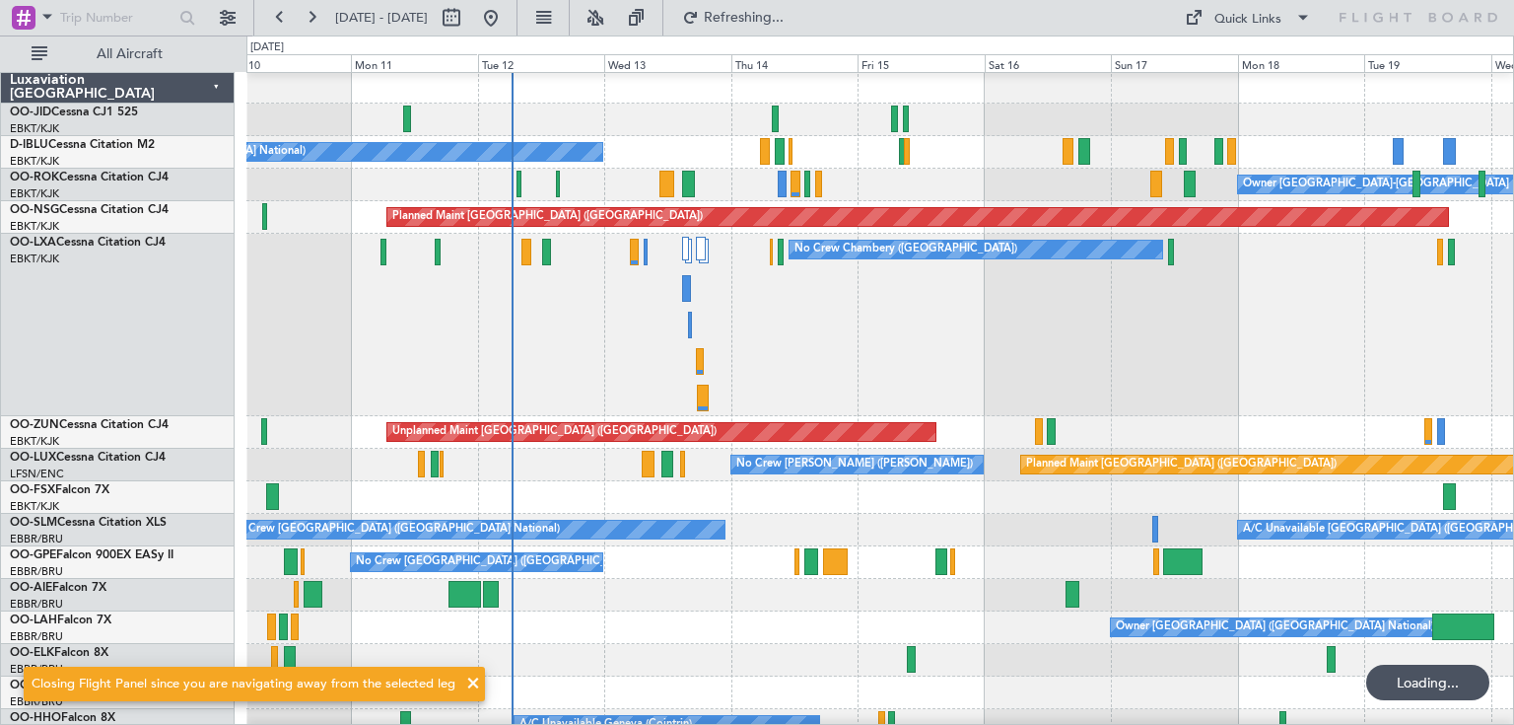
click at [603, 345] on div "No Crew Chambery ([GEOGRAPHIC_DATA])" at bounding box center [879, 325] width 1267 height 182
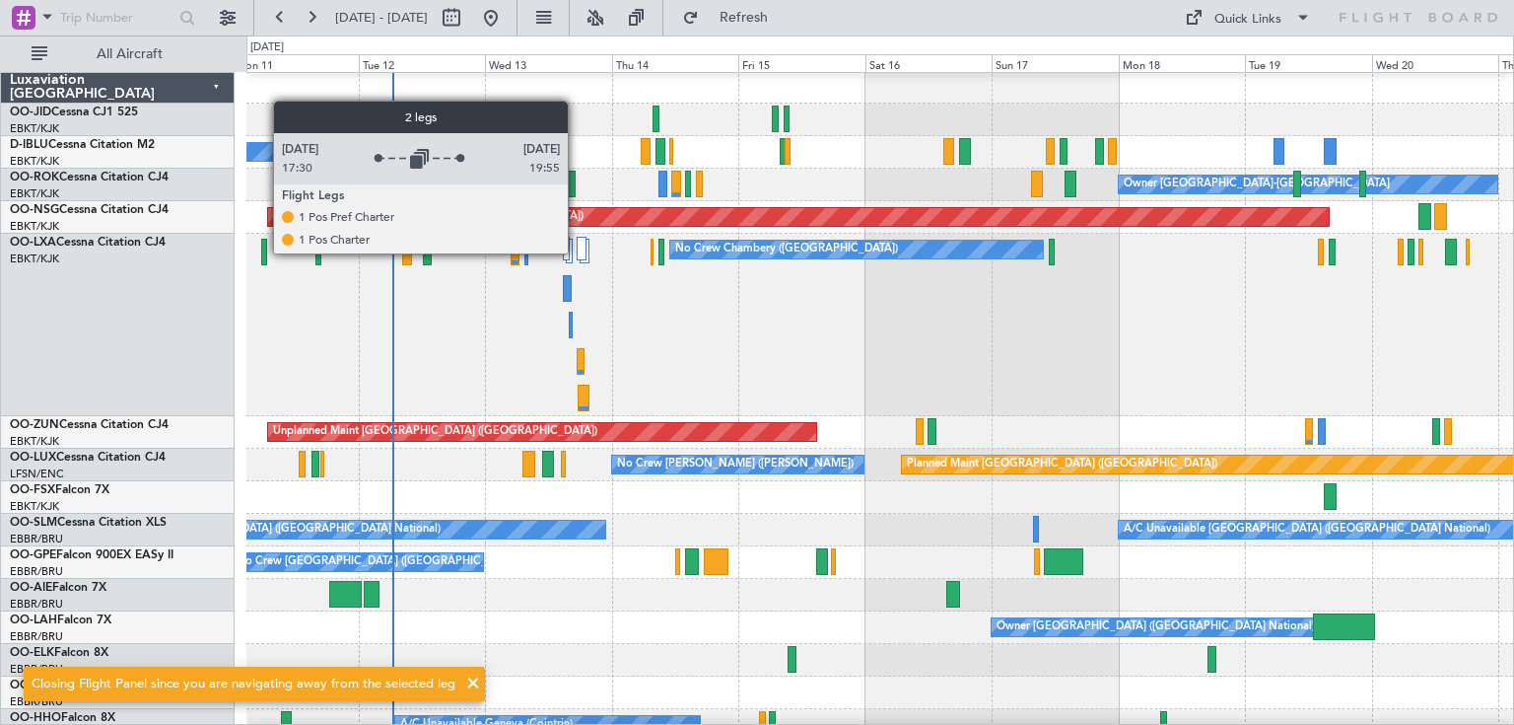
click at [577, 252] on div at bounding box center [582, 249] width 10 height 24
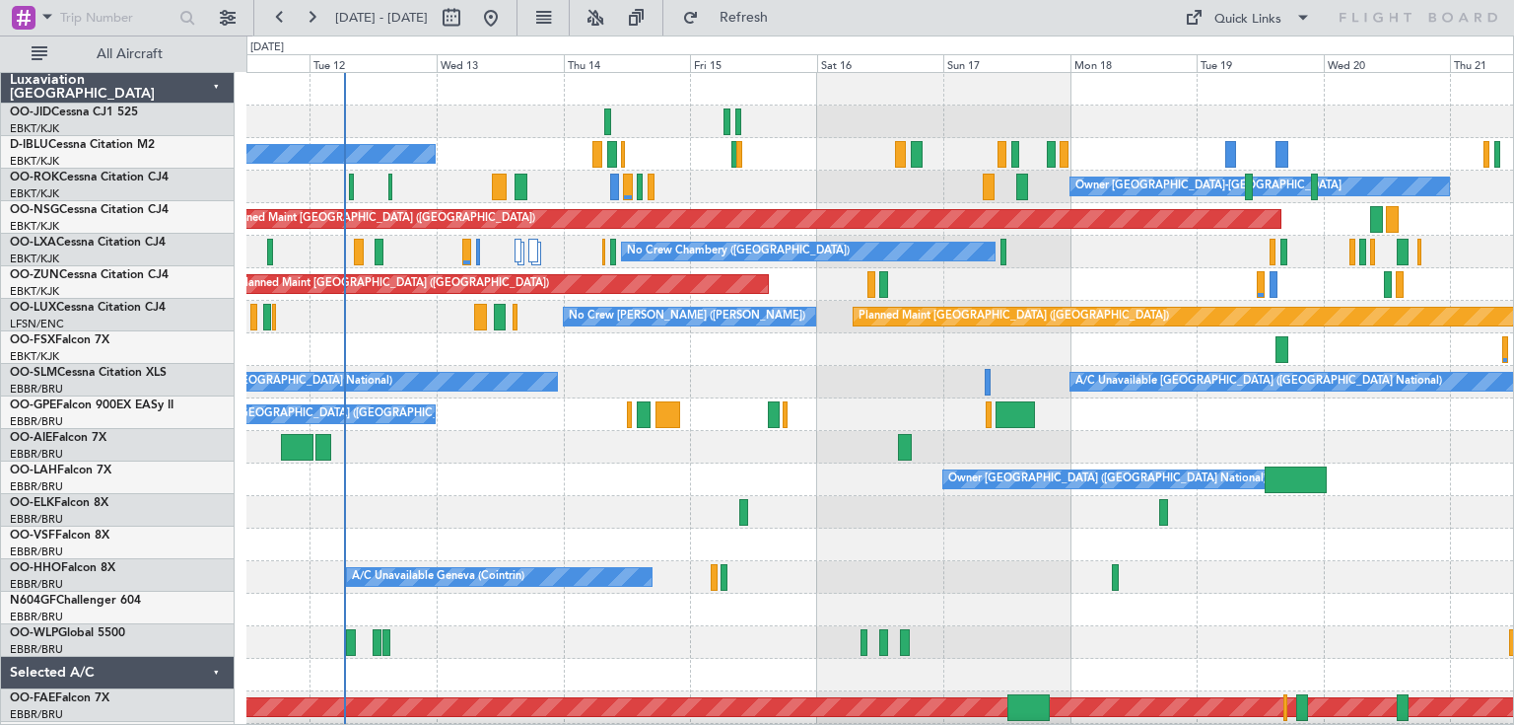
scroll to position [0, 0]
click at [938, 386] on div "A/C Unavailable [GEOGRAPHIC_DATA] ([GEOGRAPHIC_DATA] National) No Crew [GEOGRAP…" at bounding box center [879, 382] width 1267 height 33
